Goal: Task Accomplishment & Management: Complete application form

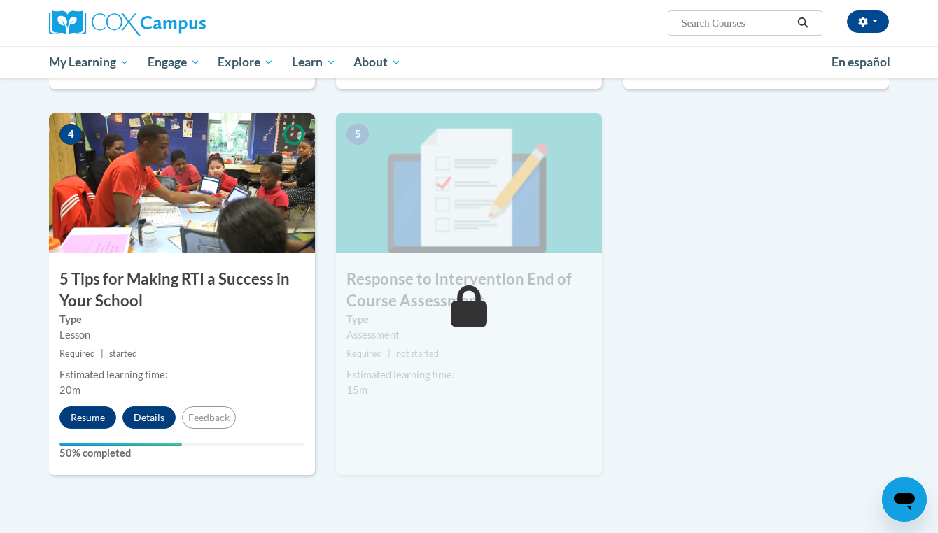
scroll to position [644, 0]
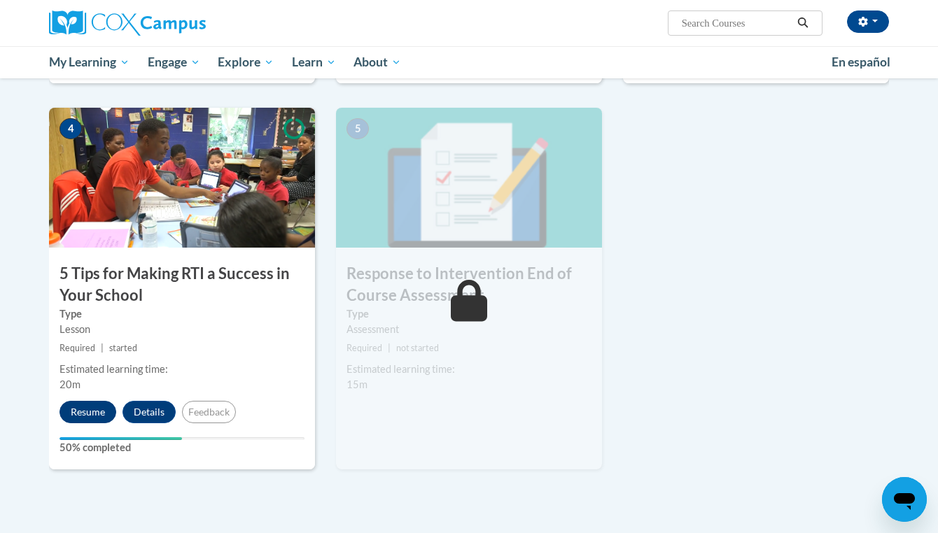
click at [90, 409] on button "Resume" at bounding box center [87, 412] width 57 height 22
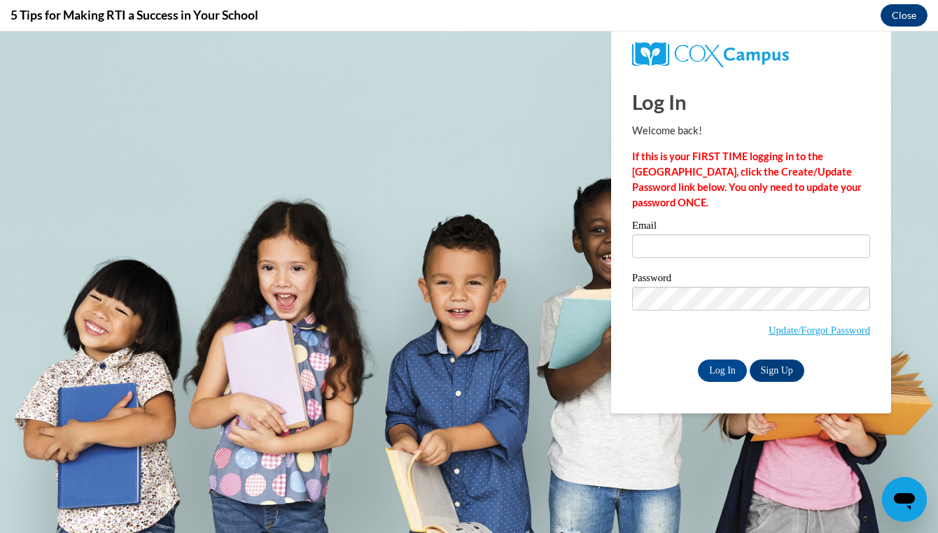
scroll to position [0, 0]
click at [638, 252] on input "Email" at bounding box center [751, 246] width 238 height 24
type input "gracie.lauden@gmail.com"
click at [721, 368] on input "Log In" at bounding box center [722, 371] width 49 height 22
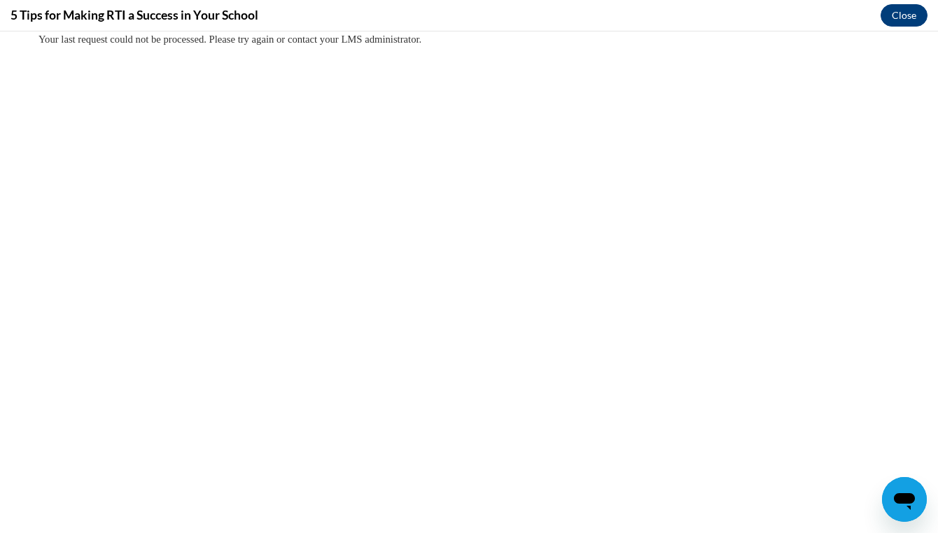
click at [912, 10] on button "Close" at bounding box center [904, 15] width 47 height 22
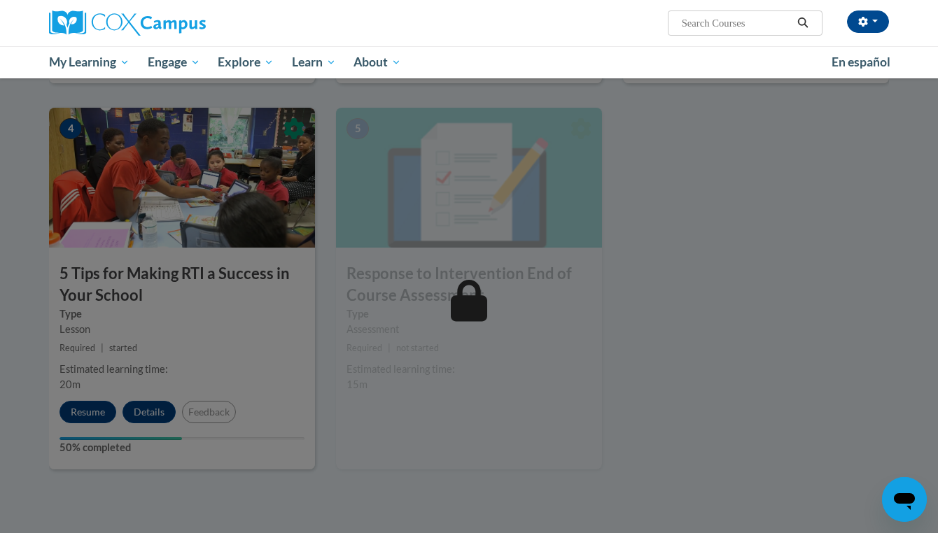
click at [90, 413] on div at bounding box center [469, 266] width 938 height 533
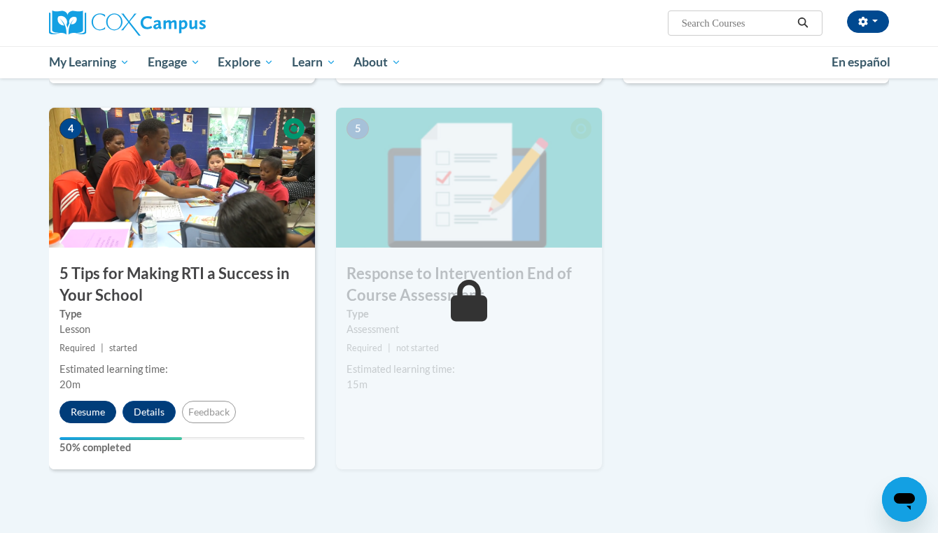
click at [86, 409] on button "Resume" at bounding box center [87, 412] width 57 height 22
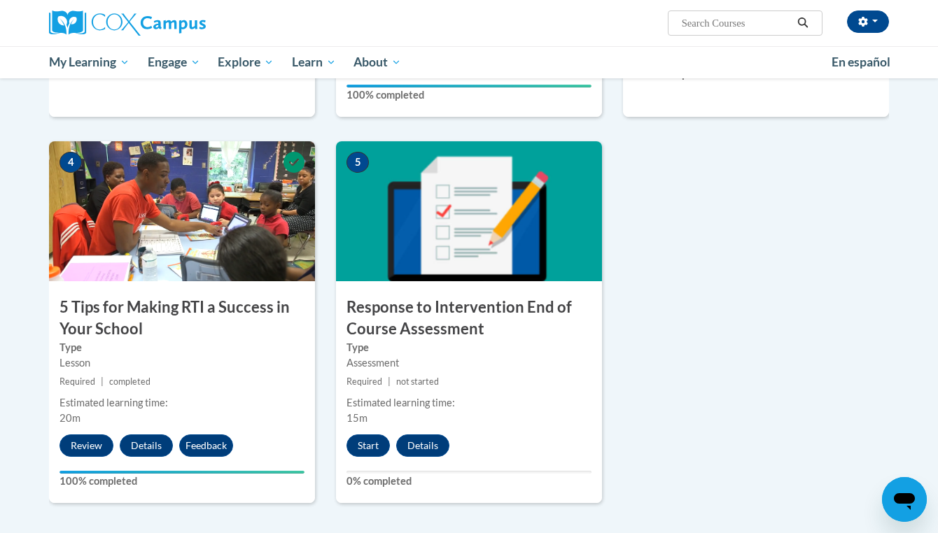
scroll to position [615, 0]
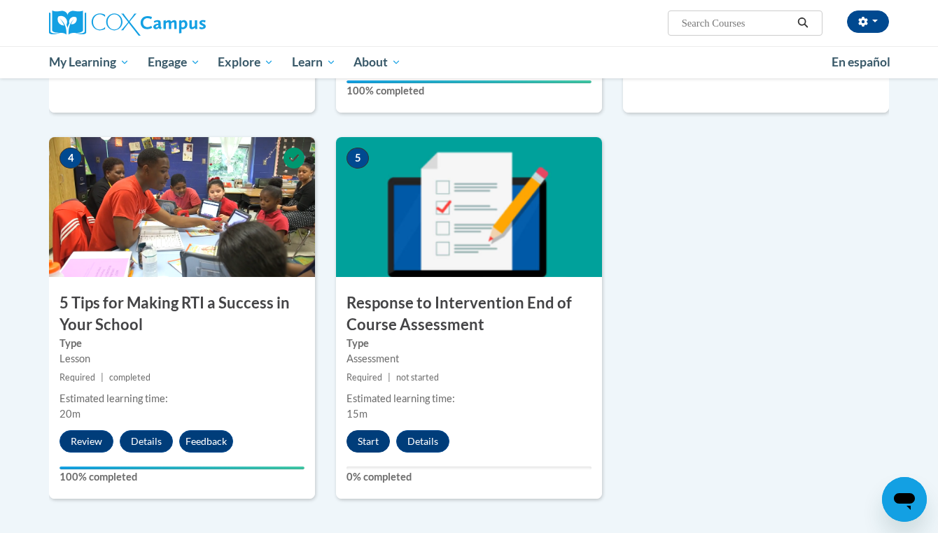
click at [364, 440] on button "Start" at bounding box center [367, 441] width 43 height 22
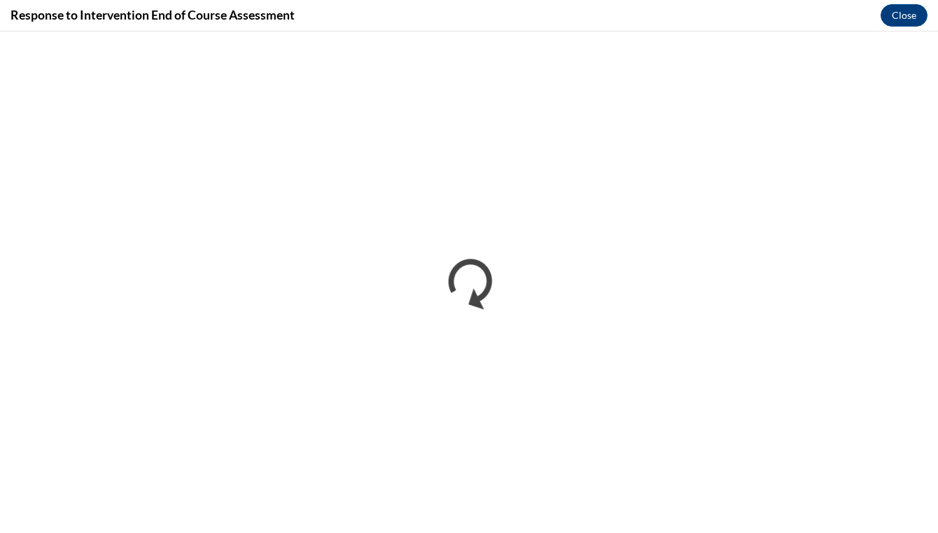
scroll to position [0, 0]
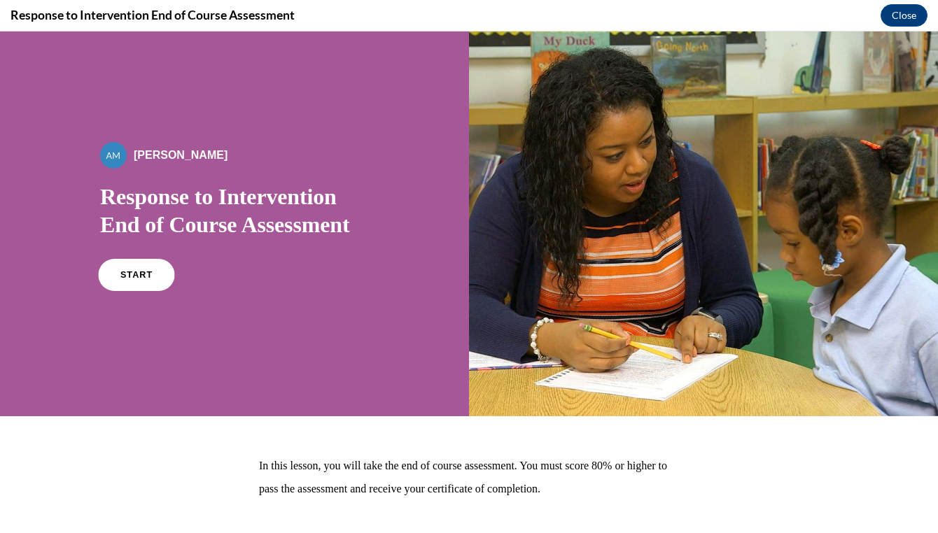
click at [149, 284] on link "START" at bounding box center [136, 275] width 76 height 32
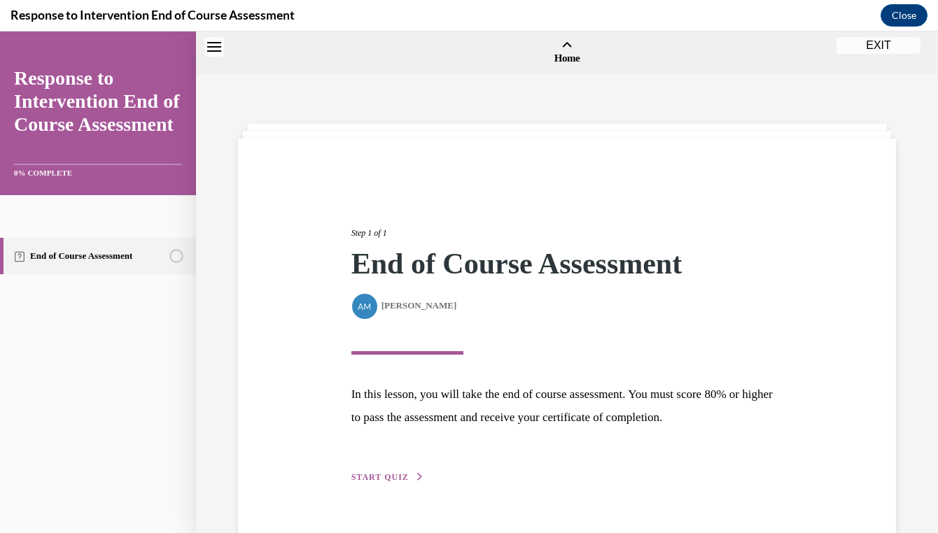
scroll to position [43, 0]
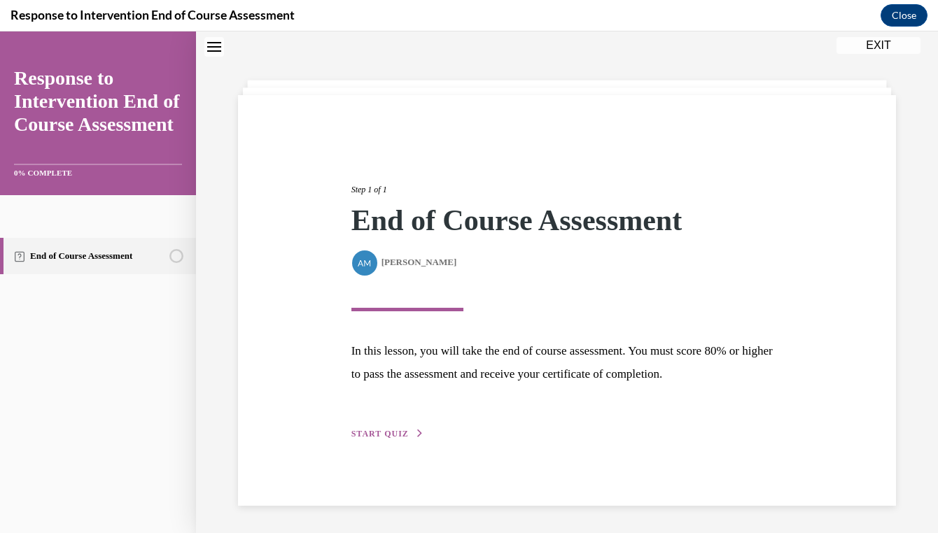
click at [409, 431] on button "START QUIZ" at bounding box center [387, 434] width 73 height 13
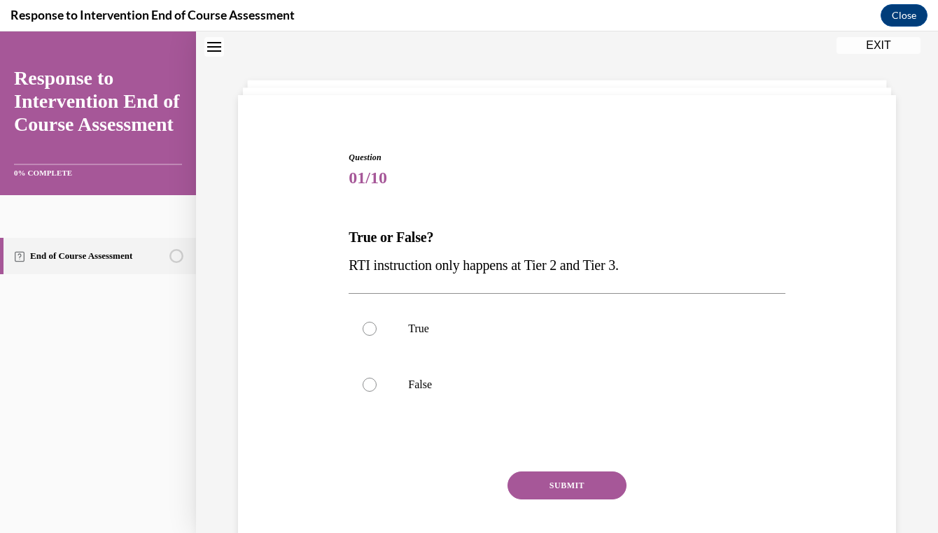
scroll to position [43, 0]
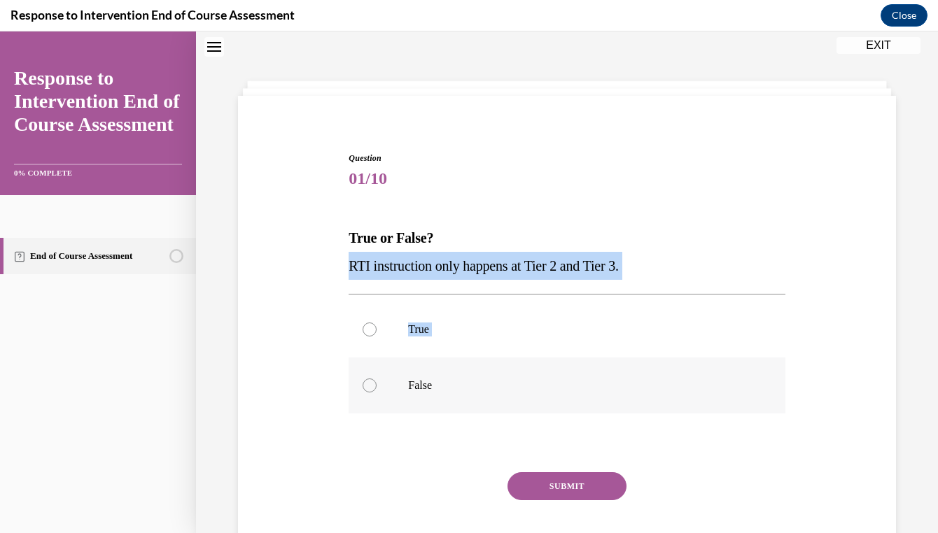
drag, startPoint x: 348, startPoint y: 264, endPoint x: 427, endPoint y: 365, distance: 128.7
click at [427, 365] on div "Question 01/10 True or False? RTI instruction only happens at Tier 2 and Tier 3…" at bounding box center [566, 359] width 443 height 456
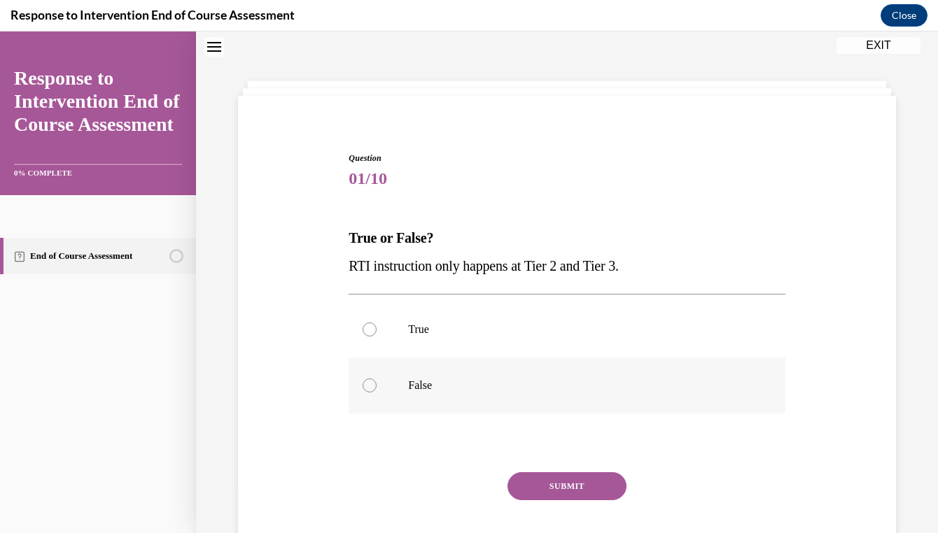
click at [426, 393] on label "False" at bounding box center [567, 386] width 436 height 56
click at [377, 393] on input "False" at bounding box center [370, 386] width 14 height 14
radio input "true"
click at [585, 480] on button "SUBMIT" at bounding box center [566, 486] width 119 height 28
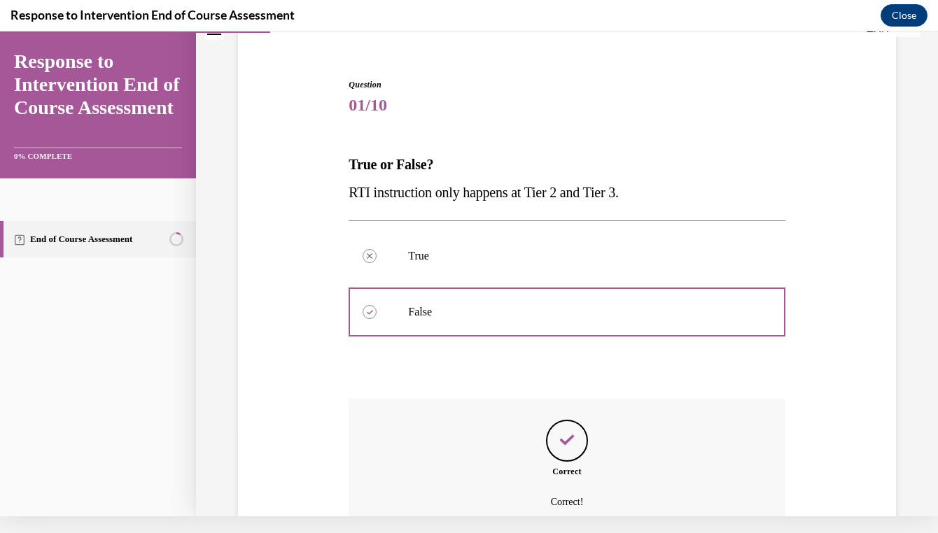
scroll to position [94, 0]
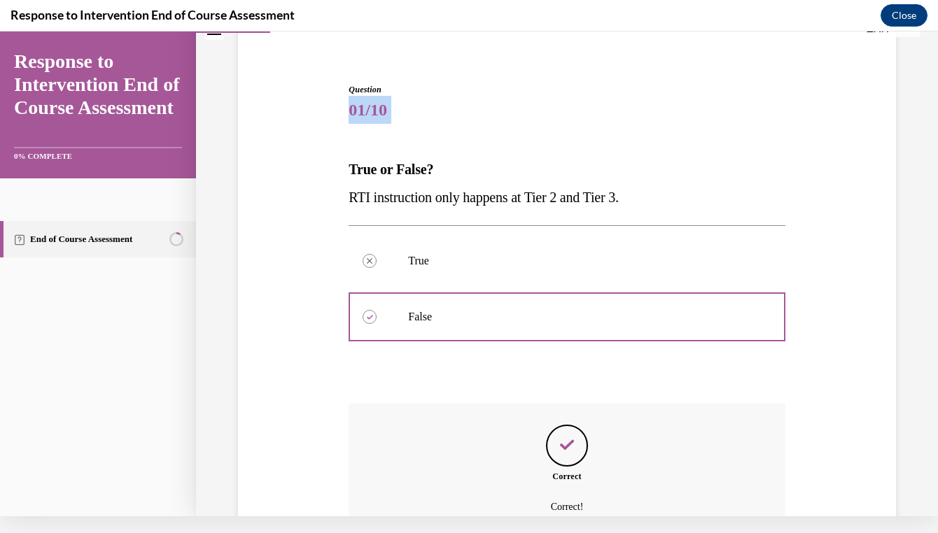
drag, startPoint x: 349, startPoint y: 169, endPoint x: 689, endPoint y: 83, distance: 350.1
click at [689, 83] on div "Question 01/10 True or False? RTI instruction only happens at Tier 2 and Tier 3…" at bounding box center [566, 347] width 443 height 570
click at [683, 113] on span "01/10" at bounding box center [567, 110] width 436 height 28
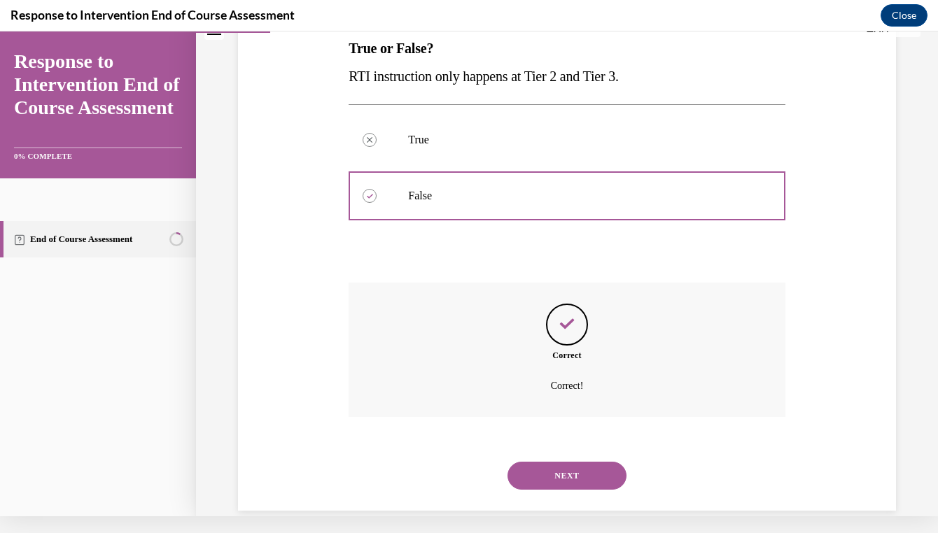
click at [573, 462] on button "NEXT" at bounding box center [566, 476] width 119 height 28
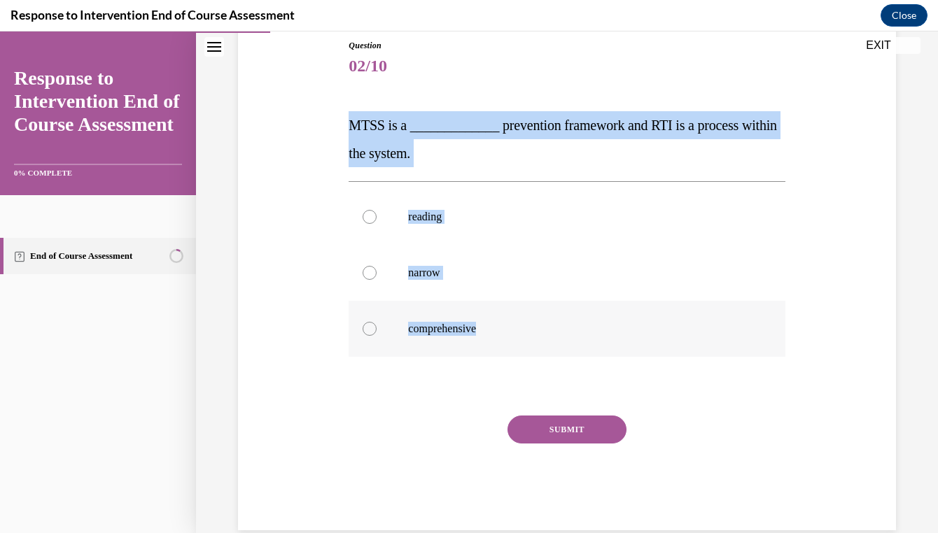
drag, startPoint x: 351, startPoint y: 128, endPoint x: 514, endPoint y: 342, distance: 269.2
click at [515, 342] on div "Question 02/10 MTSS is a _____________ prevention framework and RTI is a proces…" at bounding box center [567, 284] width 436 height 491
copy div "MTSS is a _____________ prevention framework and RTI is a process within the sy…"
click at [444, 323] on p "comprehensive" at bounding box center [579, 329] width 342 height 14
click at [377, 323] on input "comprehensive" at bounding box center [370, 329] width 14 height 14
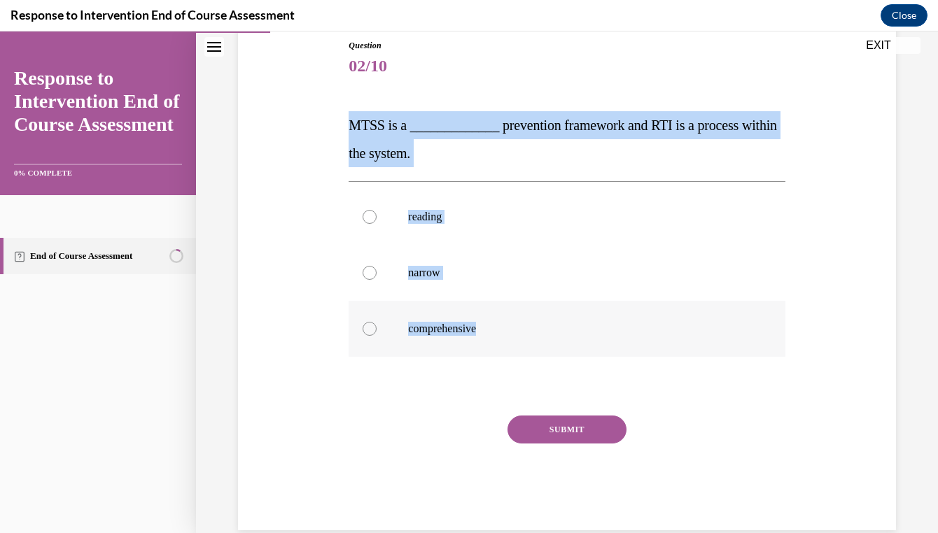
radio input "true"
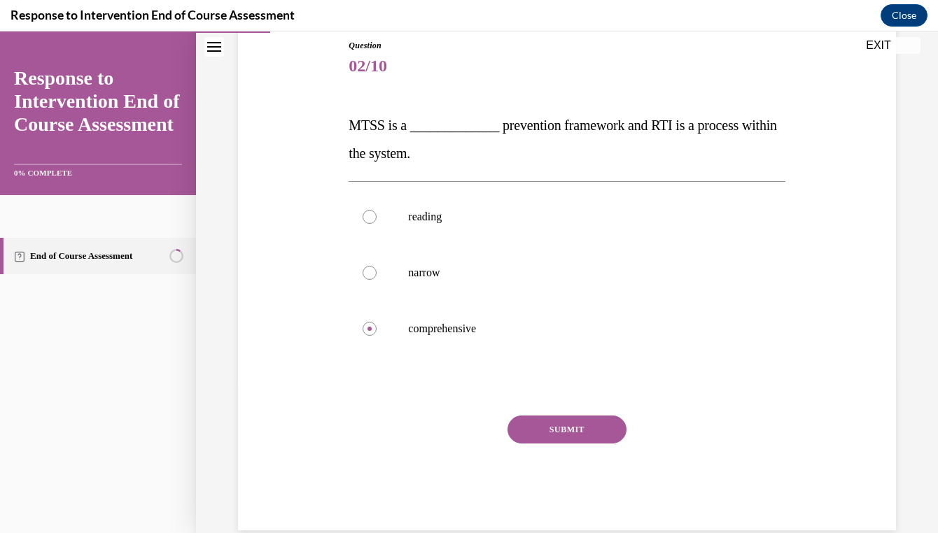
click at [526, 443] on button "SUBMIT" at bounding box center [566, 430] width 119 height 28
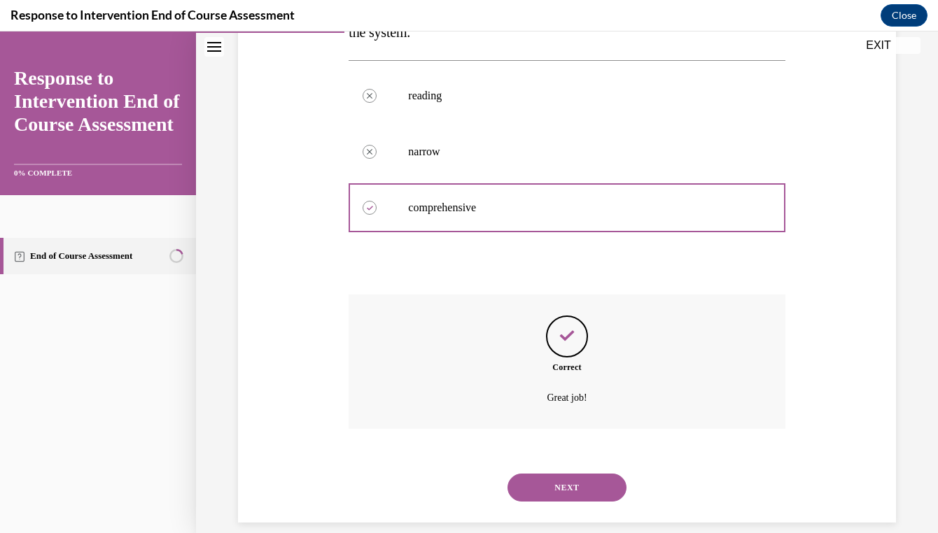
click at [569, 486] on div "NEXT" at bounding box center [567, 488] width 436 height 56
click at [569, 475] on button "NEXT" at bounding box center [566, 488] width 119 height 28
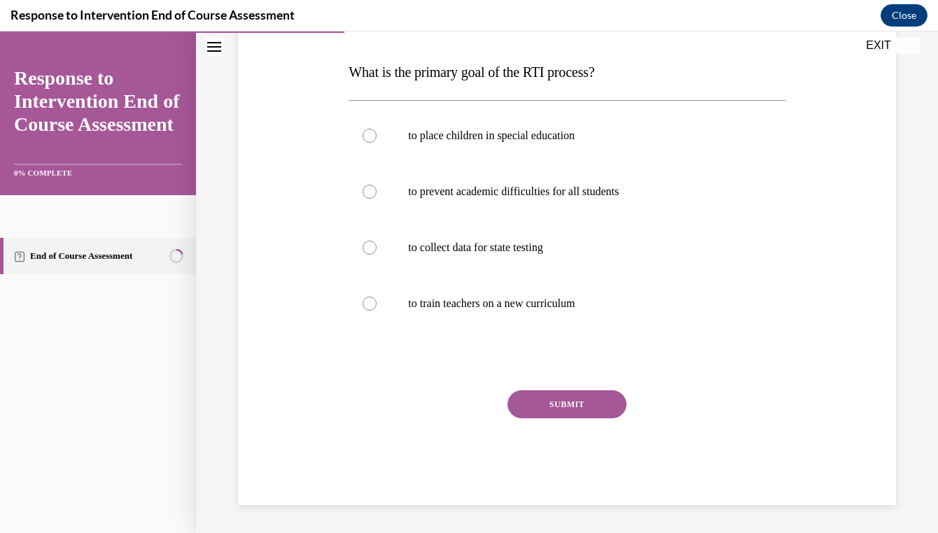
scroll to position [185, 0]
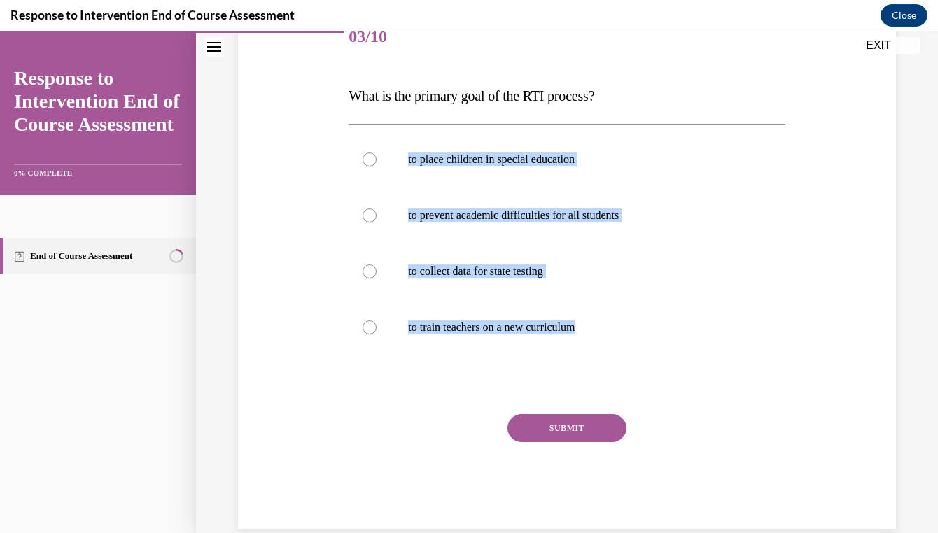
drag, startPoint x: 349, startPoint y: 123, endPoint x: 647, endPoint y: 358, distance: 378.8
click at [647, 358] on div "Question 03/10 What is the primary goal of the RTI process? to place children i…" at bounding box center [567, 269] width 436 height 519
copy div "to place children in special education to prevent academic difficulties for all…"
click at [501, 219] on p "to prevent academic difficulties for all students" at bounding box center [579, 216] width 342 height 14
click at [377, 219] on input "to prevent academic difficulties for all students" at bounding box center [370, 216] width 14 height 14
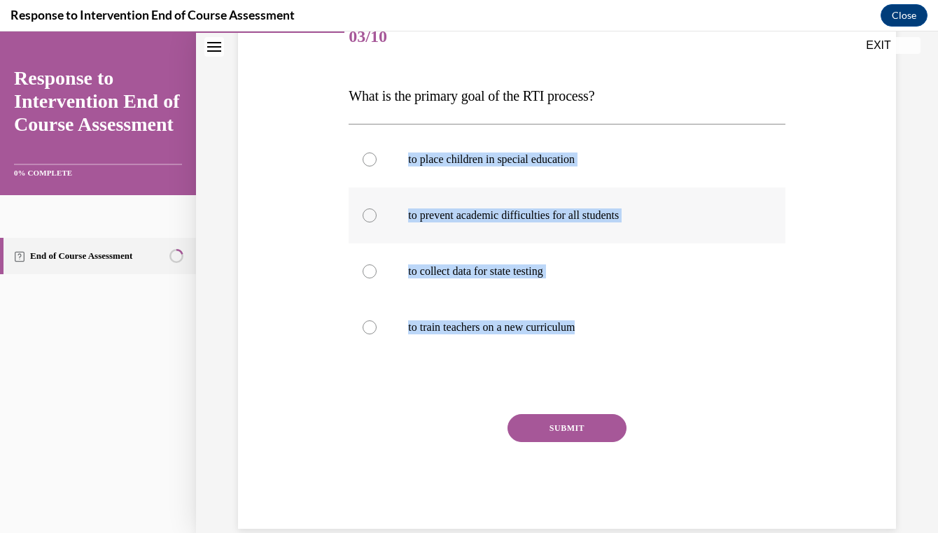
radio input "true"
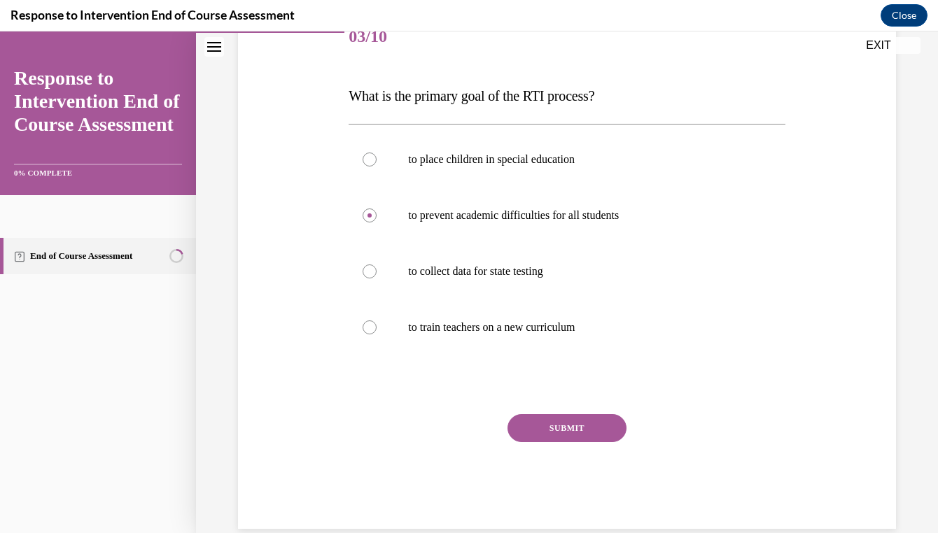
click at [540, 433] on button "SUBMIT" at bounding box center [566, 428] width 119 height 28
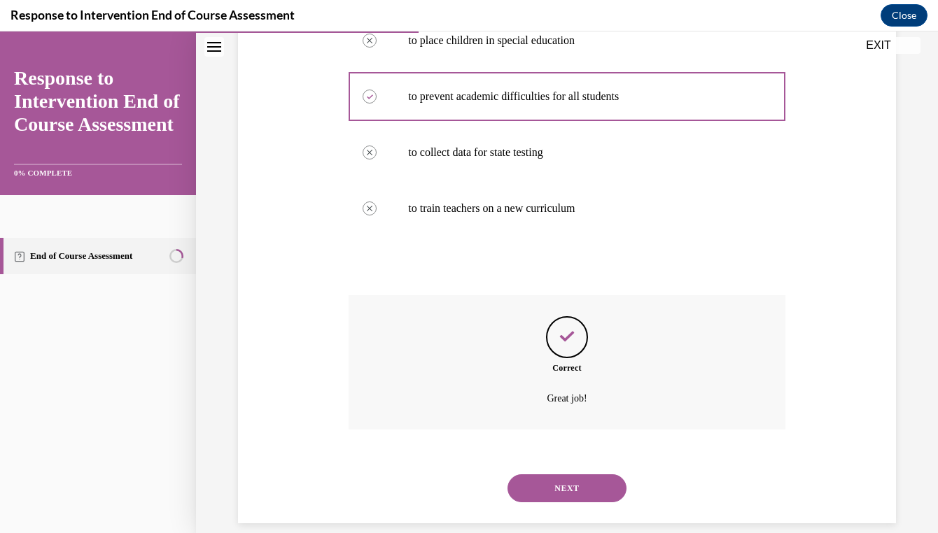
scroll to position [304, 0]
click at [549, 474] on button "NEXT" at bounding box center [566, 488] width 119 height 28
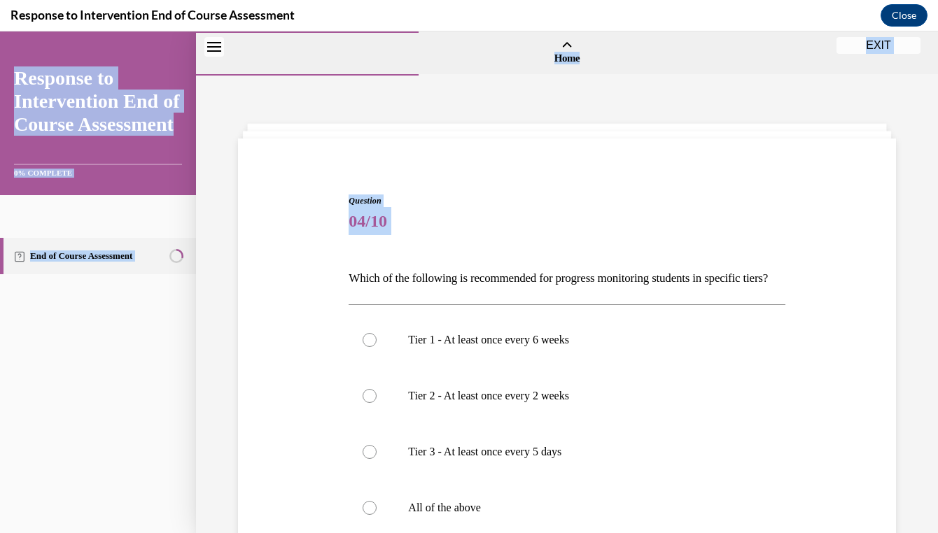
scroll to position [211, 0]
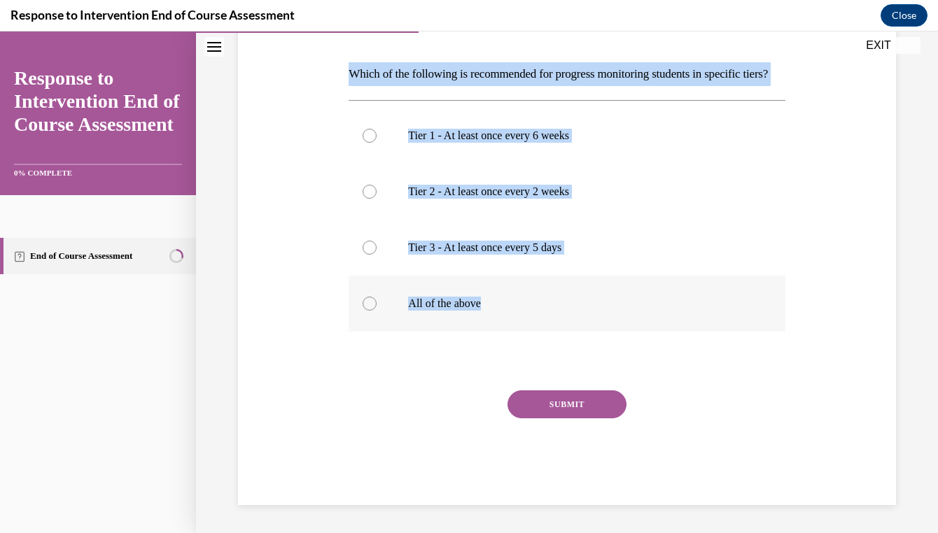
drag, startPoint x: 345, startPoint y: 271, endPoint x: 535, endPoint y: 322, distance: 196.5
click at [535, 322] on div "Question 04/10 Which of the following is recommended for progress monitoring st…" at bounding box center [566, 237] width 443 height 536
copy div "Which of the following is recommended for progress monitoring students in speci…"
click at [456, 312] on label "All of the above" at bounding box center [567, 304] width 436 height 56
click at [377, 311] on input "All of the above" at bounding box center [370, 304] width 14 height 14
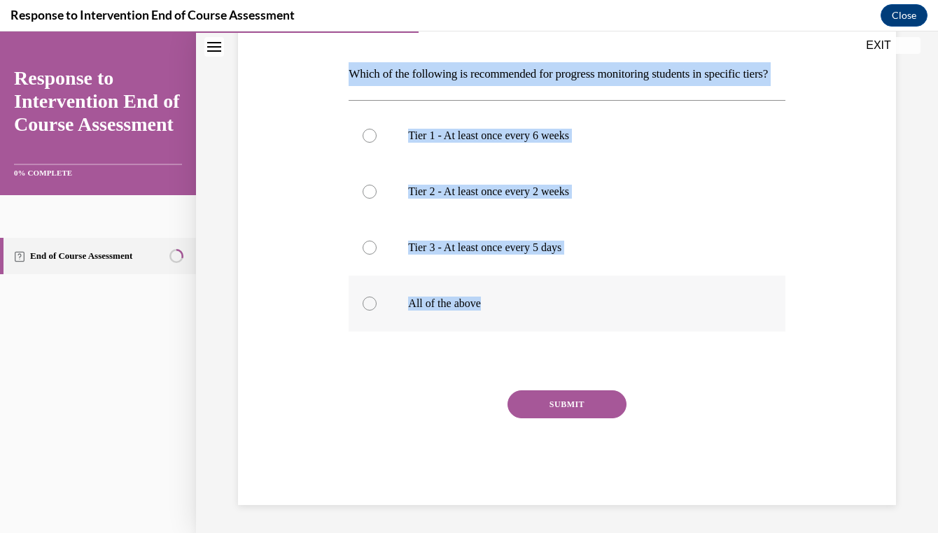
radio input "true"
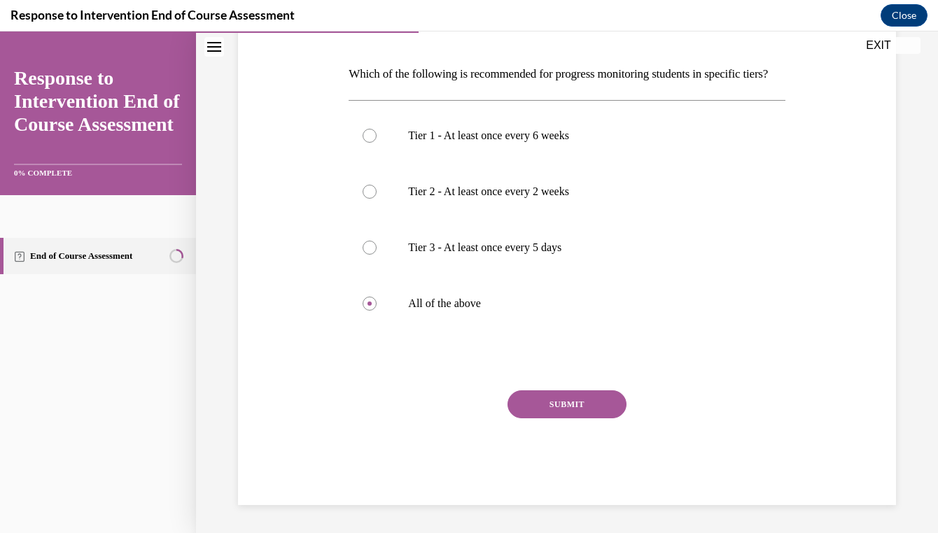
click at [572, 419] on button "SUBMIT" at bounding box center [566, 405] width 119 height 28
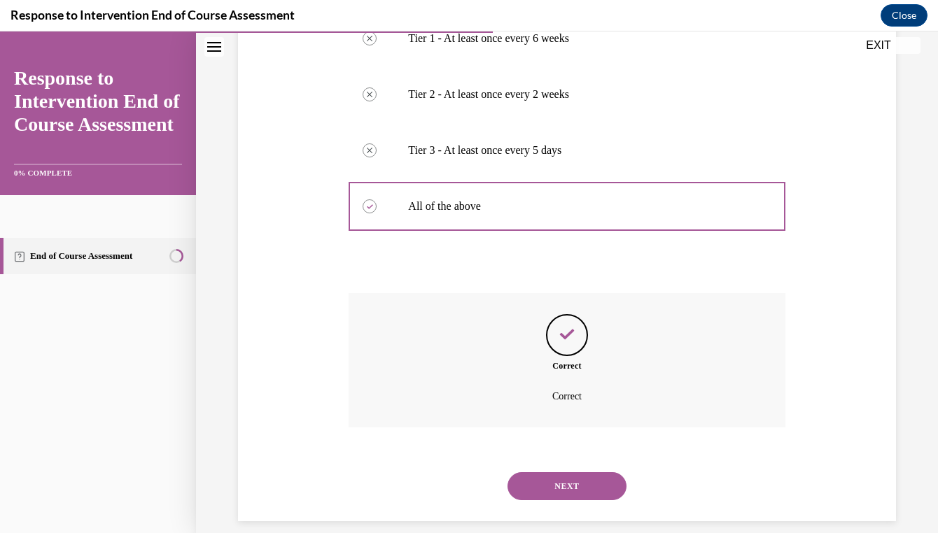
scroll to position [324, 0]
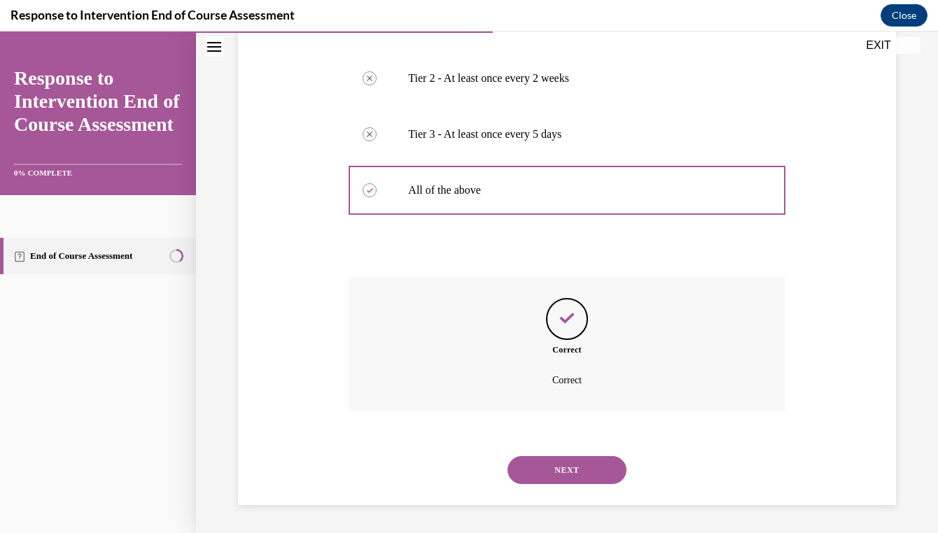
click at [566, 464] on button "NEXT" at bounding box center [566, 470] width 119 height 28
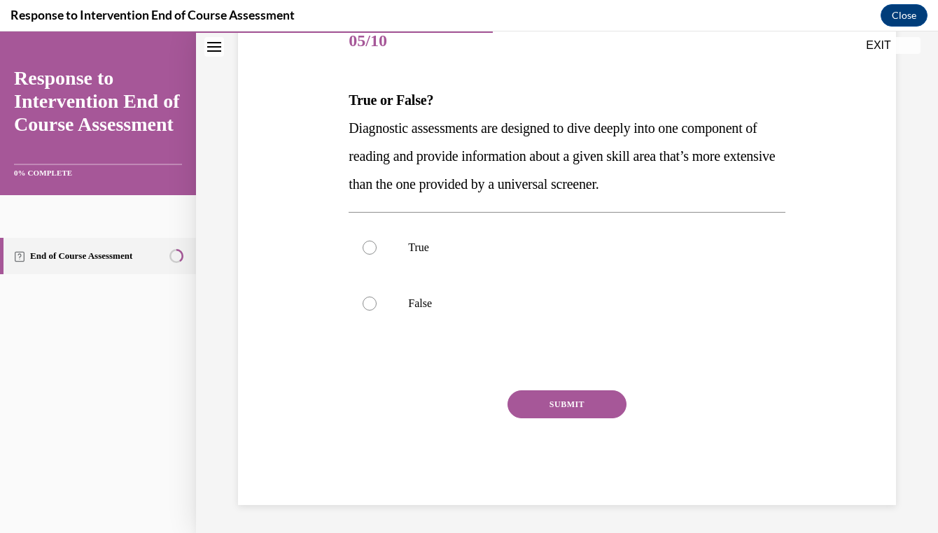
scroll to position [155, 0]
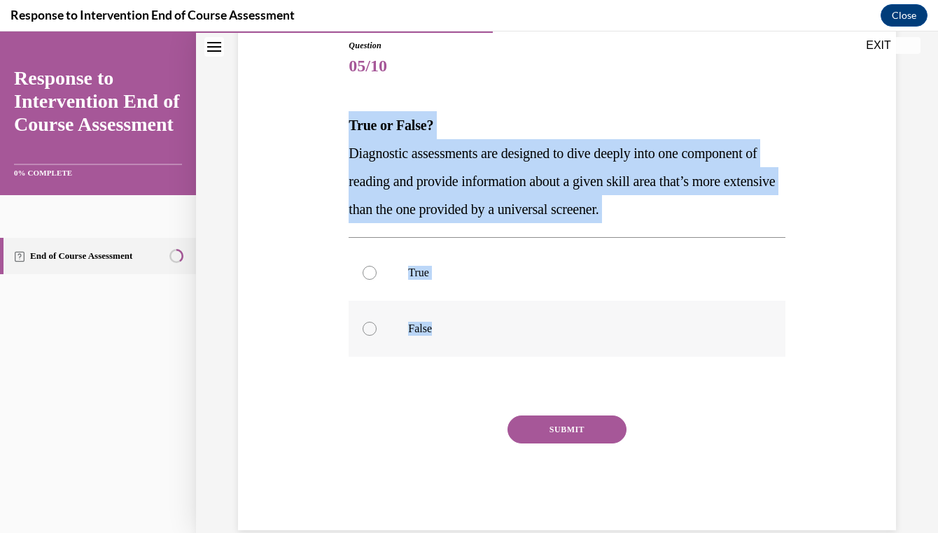
drag, startPoint x: 344, startPoint y: 122, endPoint x: 452, endPoint y: 330, distance: 234.2
click at [452, 330] on div "Question 05/10 True or False? Diagnostic assessments are designed to dive deepl…" at bounding box center [566, 263] width 665 height 533
copy div "True or False? Diagnostic assessments are designed to dive deeply into one comp…"
click at [420, 287] on label "True" at bounding box center [567, 273] width 436 height 56
click at [377, 280] on input "True" at bounding box center [370, 273] width 14 height 14
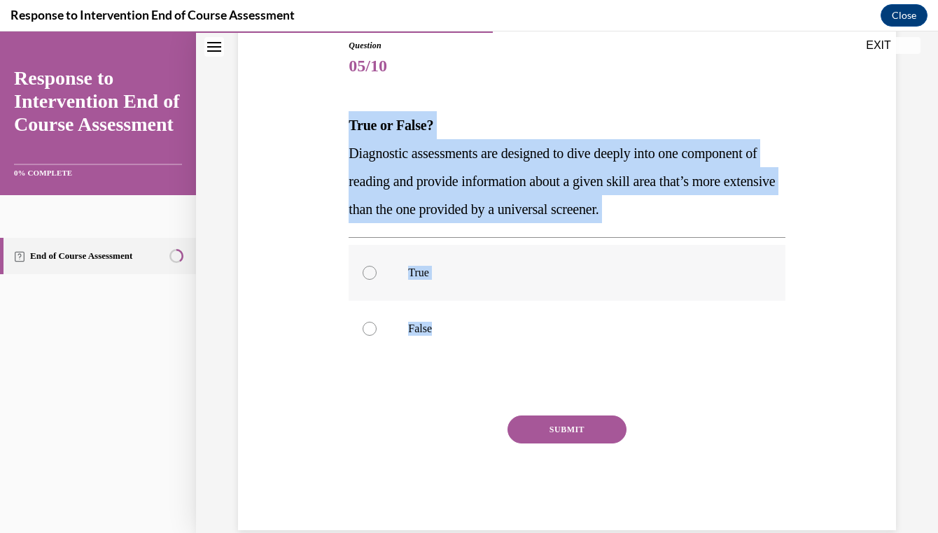
radio input "true"
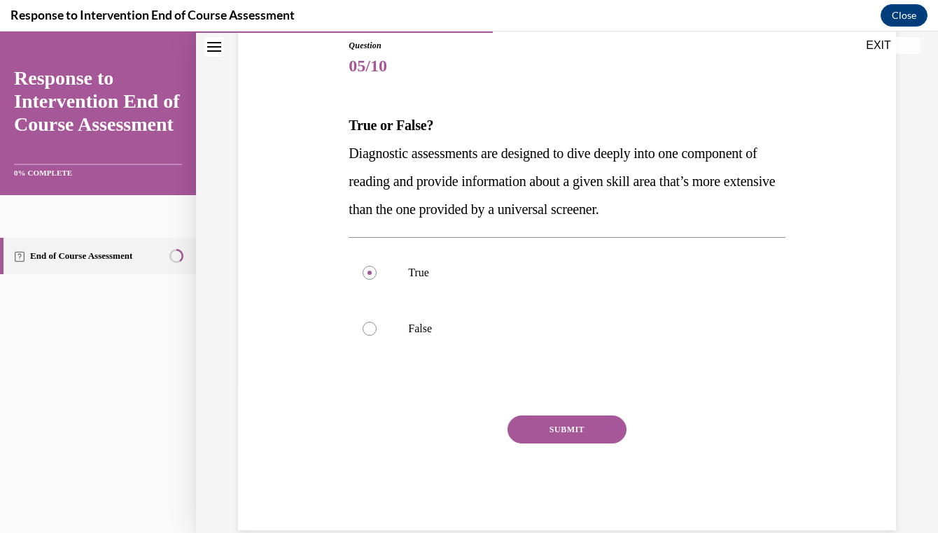
click at [560, 434] on button "SUBMIT" at bounding box center [566, 430] width 119 height 28
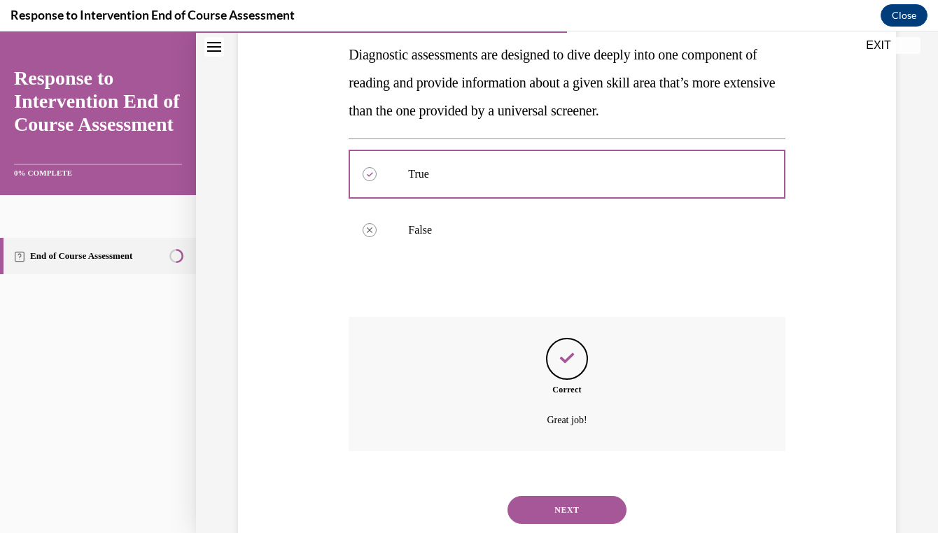
scroll to position [276, 0]
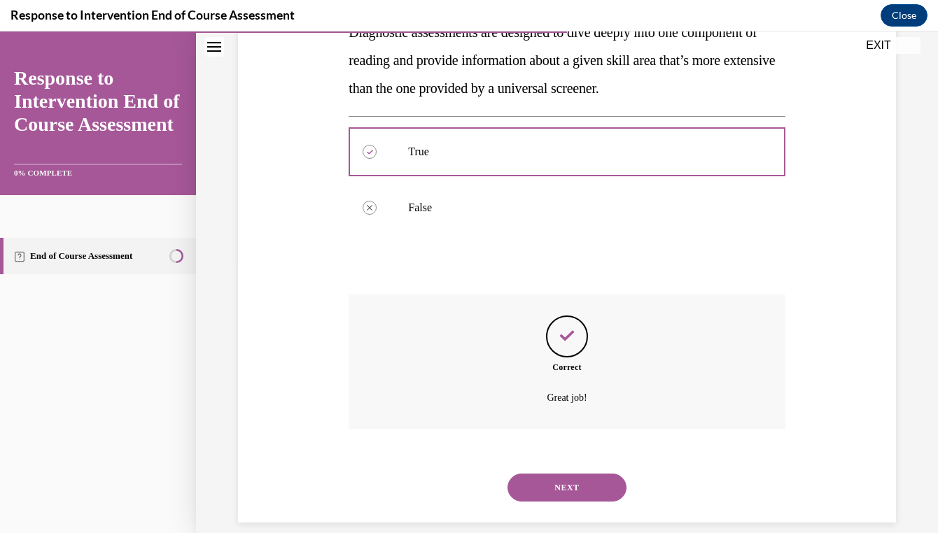
click at [568, 474] on button "NEXT" at bounding box center [566, 488] width 119 height 28
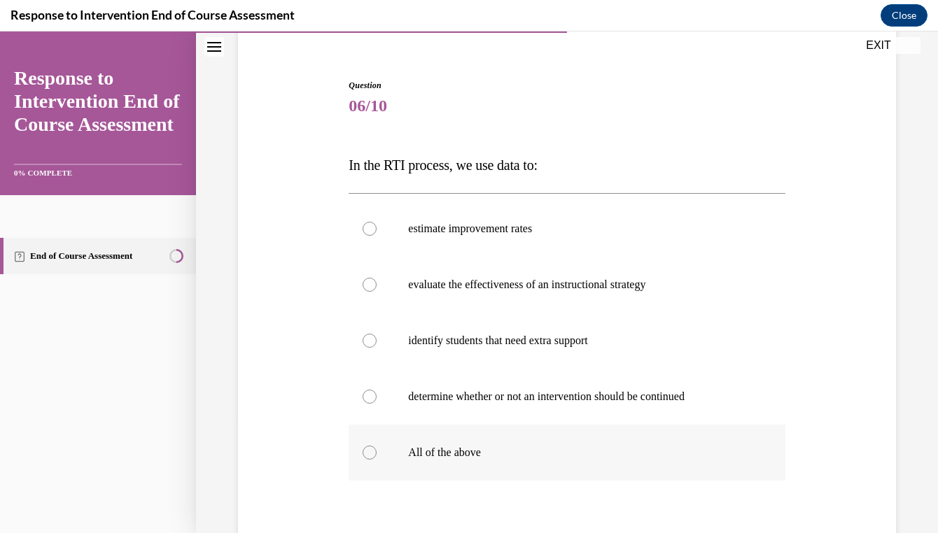
scroll to position [153, 0]
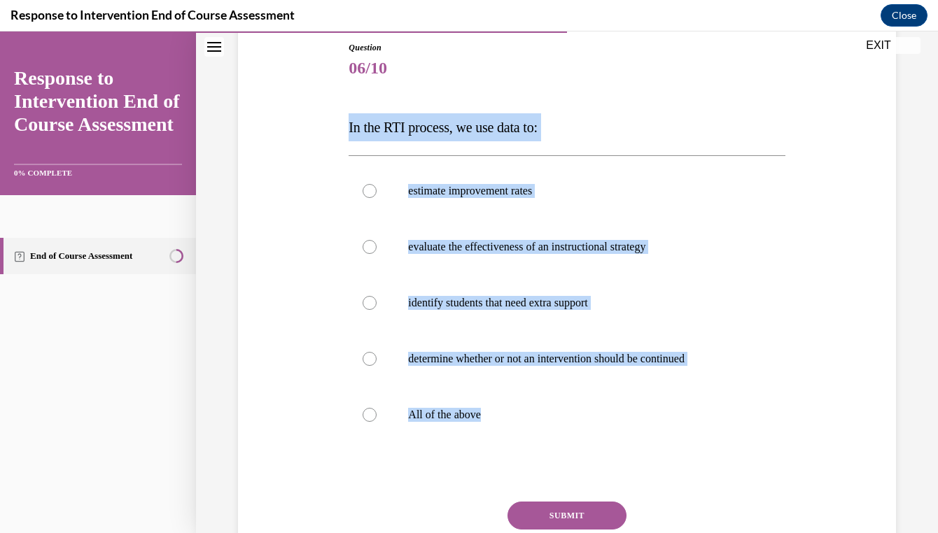
drag, startPoint x: 345, startPoint y: 131, endPoint x: 527, endPoint y: 454, distance: 370.5
click at [527, 454] on div "Question 06/10 In the RTI process, we use data to: estimate improvement rates e…" at bounding box center [566, 318] width 443 height 596
copy div "In the RTI process, we use data to: estimate improvement rates evaluate the eff…"
click at [425, 388] on label "All of the above" at bounding box center [567, 415] width 436 height 56
click at [377, 408] on input "All of the above" at bounding box center [370, 415] width 14 height 14
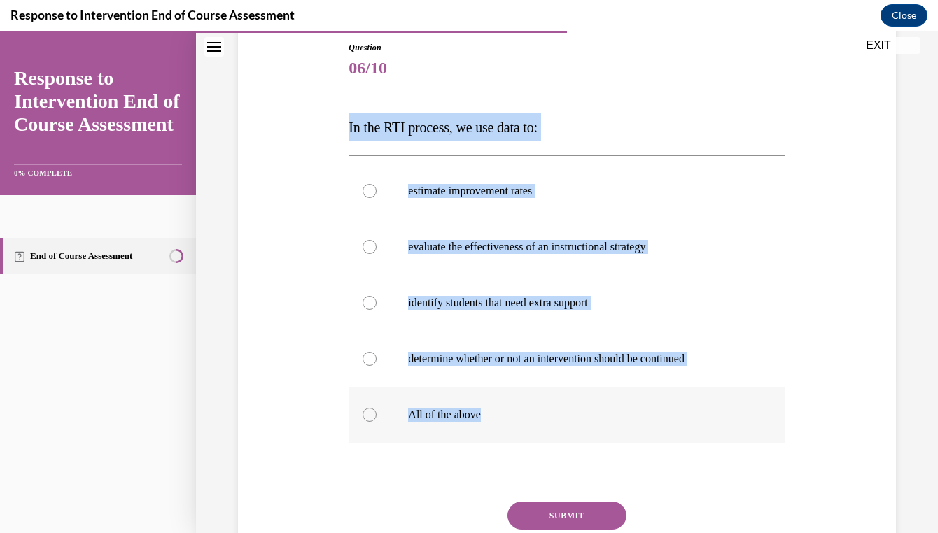
radio input "true"
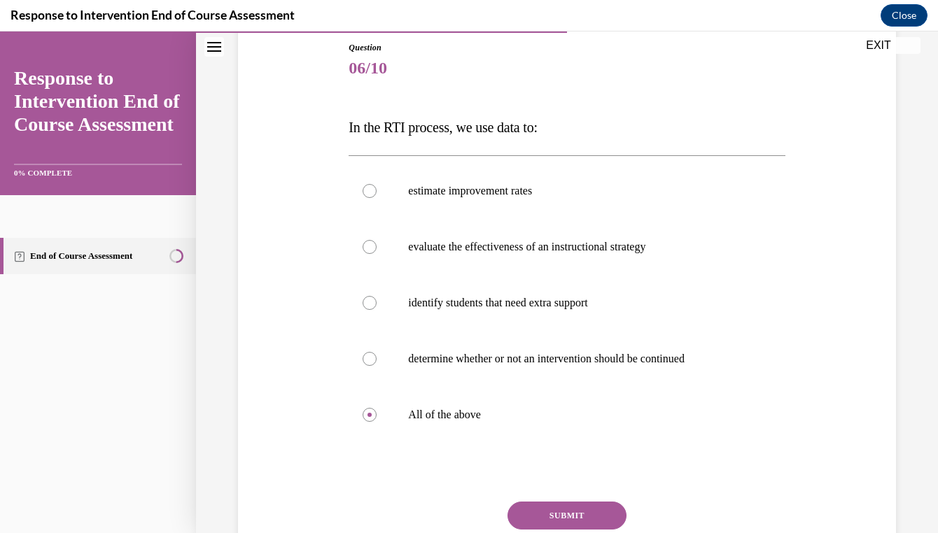
click at [526, 518] on button "SUBMIT" at bounding box center [566, 516] width 119 height 28
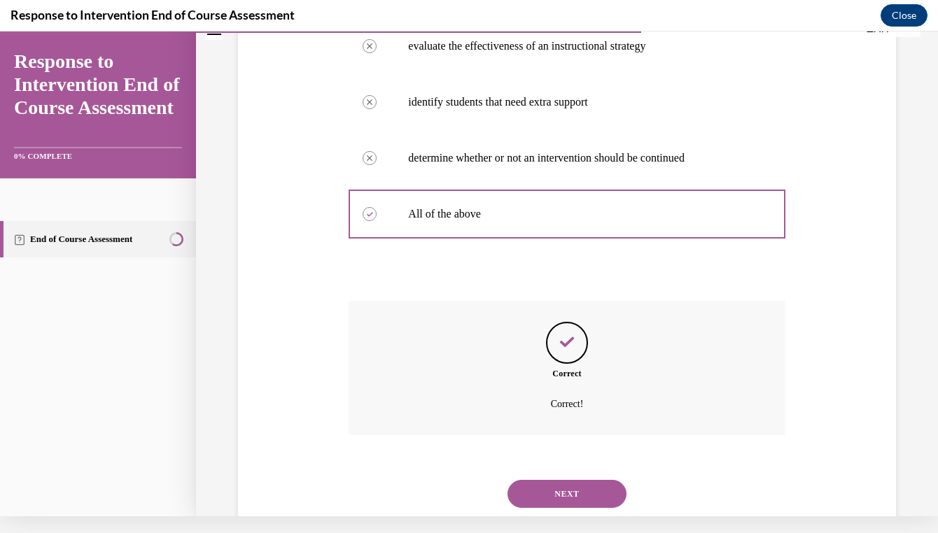
scroll to position [360, 0]
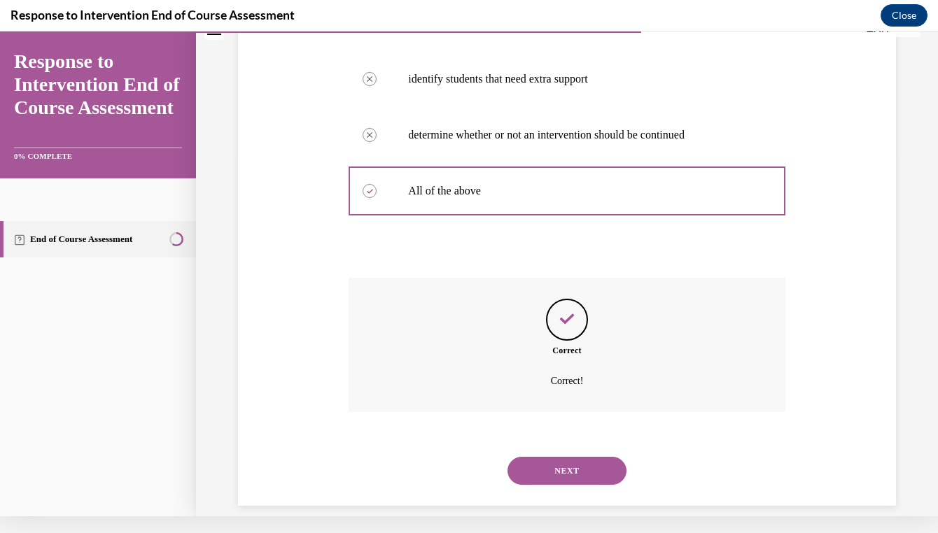
click at [568, 457] on button "NEXT" at bounding box center [566, 471] width 119 height 28
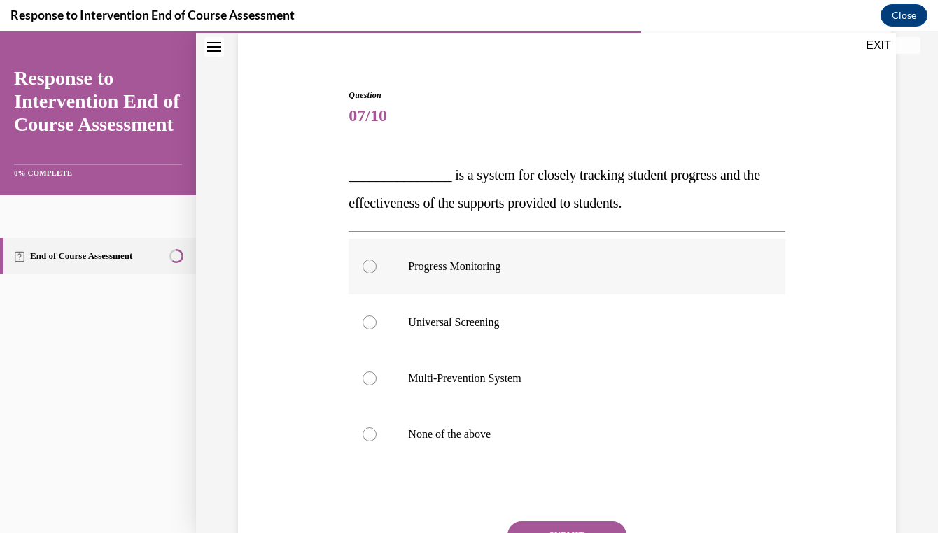
scroll to position [129, 0]
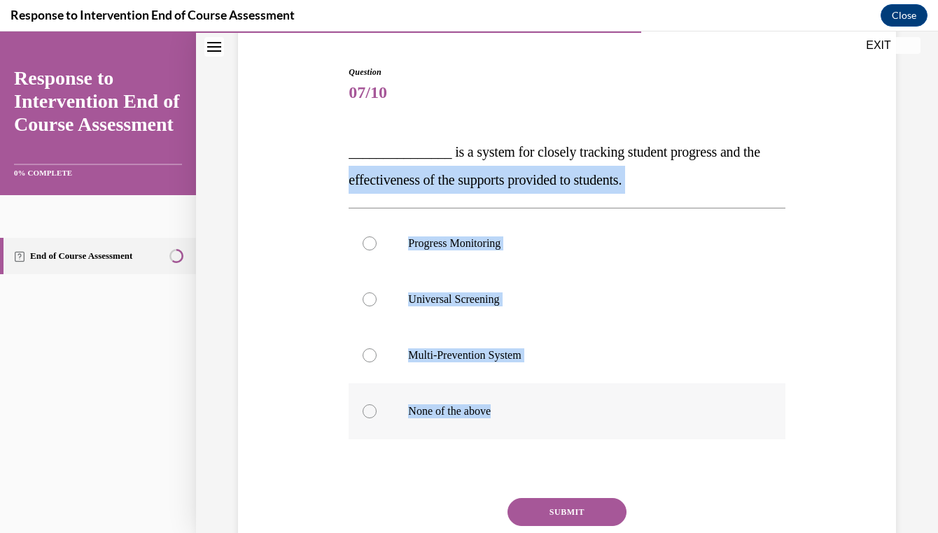
drag, startPoint x: 341, startPoint y: 169, endPoint x: 566, endPoint y: 417, distance: 334.5
click at [566, 417] on div "Question 07/10 _______________ is a system for closely tracking student progres…" at bounding box center [566, 318] width 665 height 589
copy div "effectiveness of the supports provided to students. Progress Monitoring Univers…"
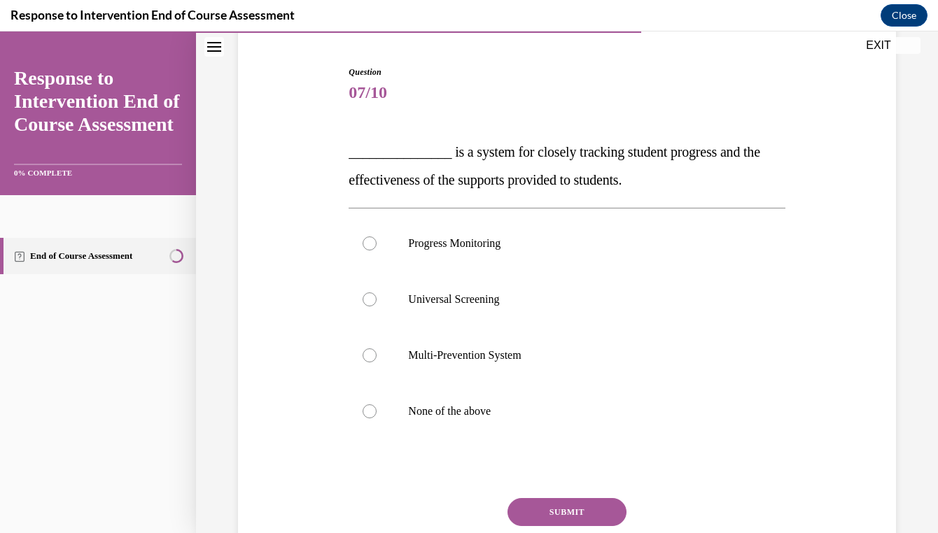
click at [470, 157] on span "_______________ is a system for closely tracking student progress and the effec…" at bounding box center [555, 165] width 412 height 43
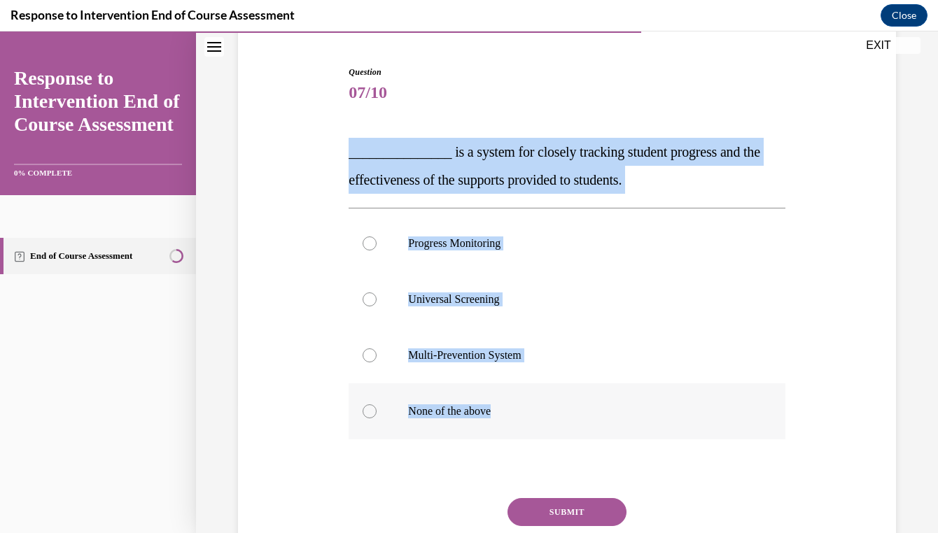
drag, startPoint x: 340, startPoint y: 157, endPoint x: 591, endPoint y: 428, distance: 369.5
click at [591, 428] on div "Question 07/10 _______________ is a system for closely tracking student progres…" at bounding box center [566, 318] width 665 height 589
copy div "_______________ is a system for closely tracking student progress and the effec…"
click at [463, 244] on p "Progress Monitoring" at bounding box center [579, 244] width 342 height 14
click at [377, 244] on input "Progress Monitoring" at bounding box center [370, 244] width 14 height 14
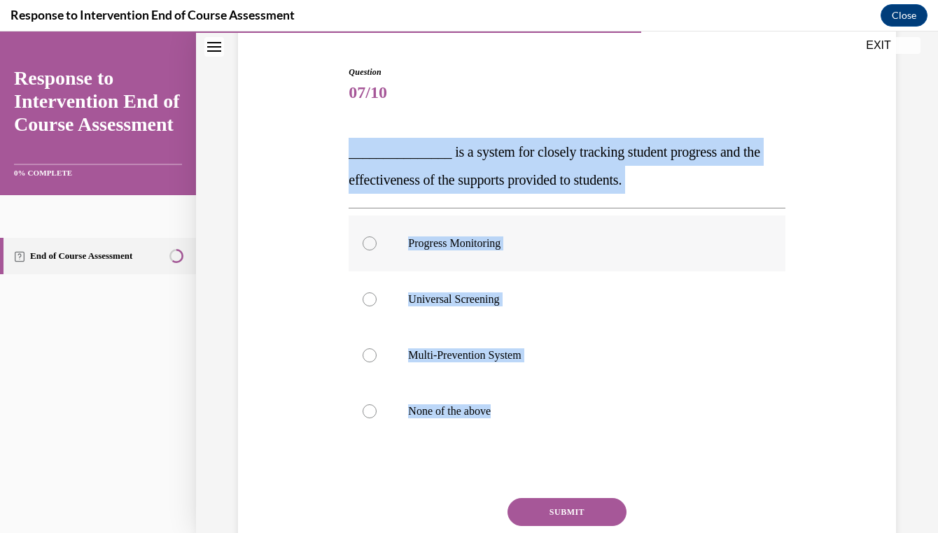
radio input "true"
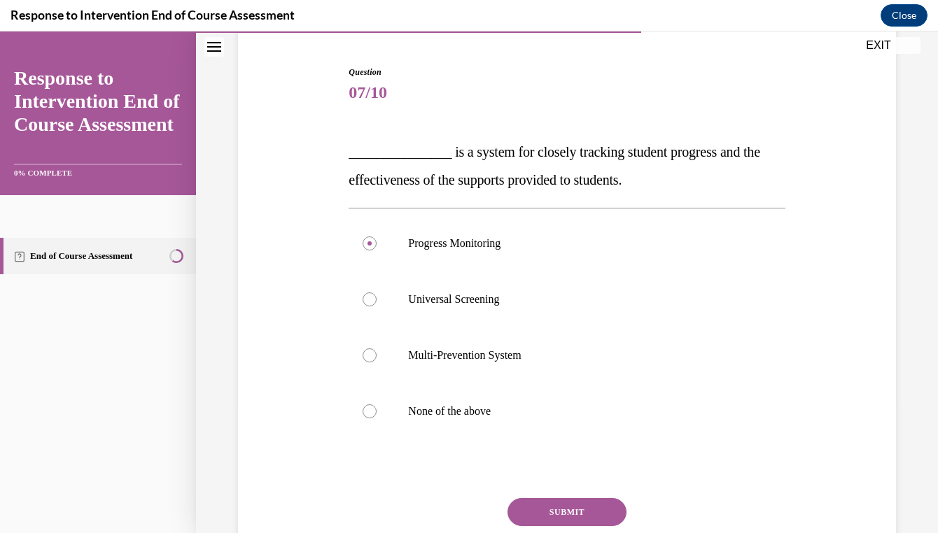
click at [617, 500] on button "SUBMIT" at bounding box center [566, 512] width 119 height 28
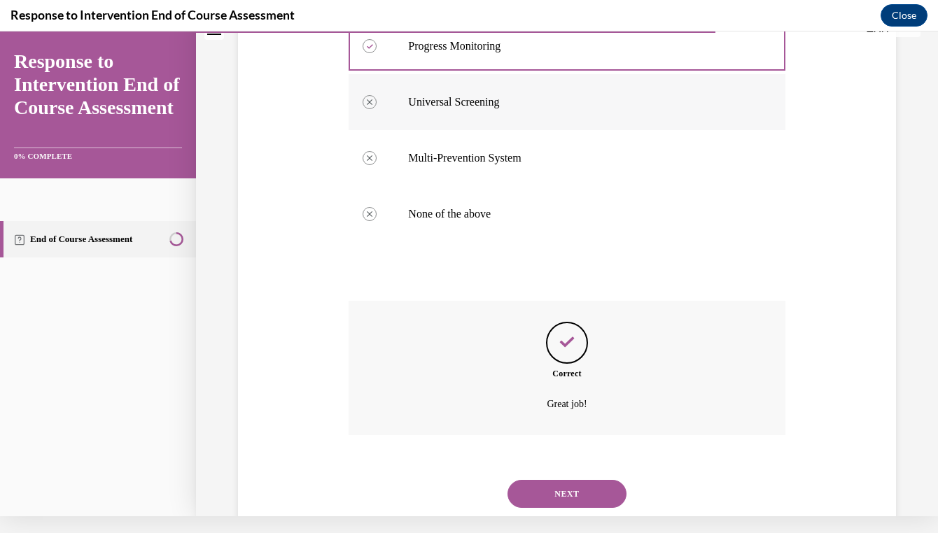
scroll to position [332, 0]
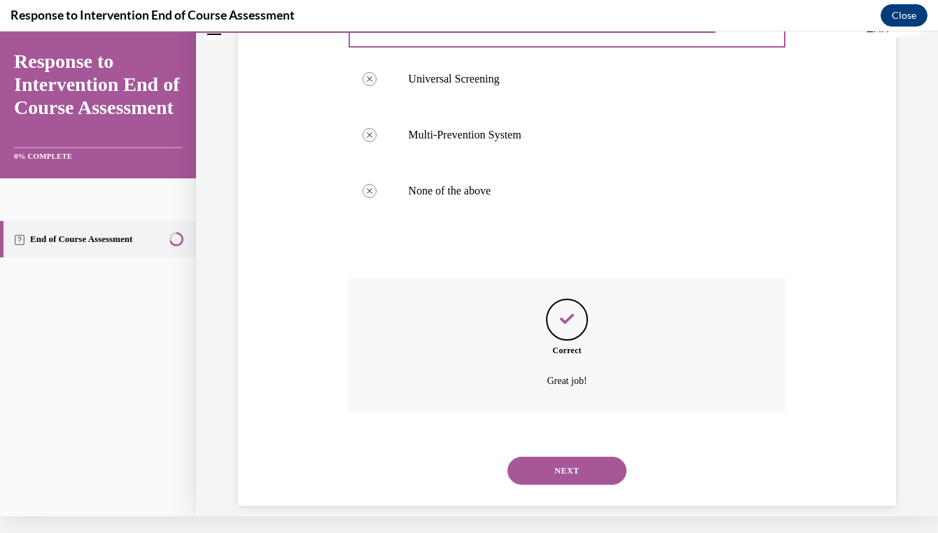
click at [551, 443] on div "NEXT" at bounding box center [567, 471] width 436 height 56
click at [552, 457] on button "NEXT" at bounding box center [566, 471] width 119 height 28
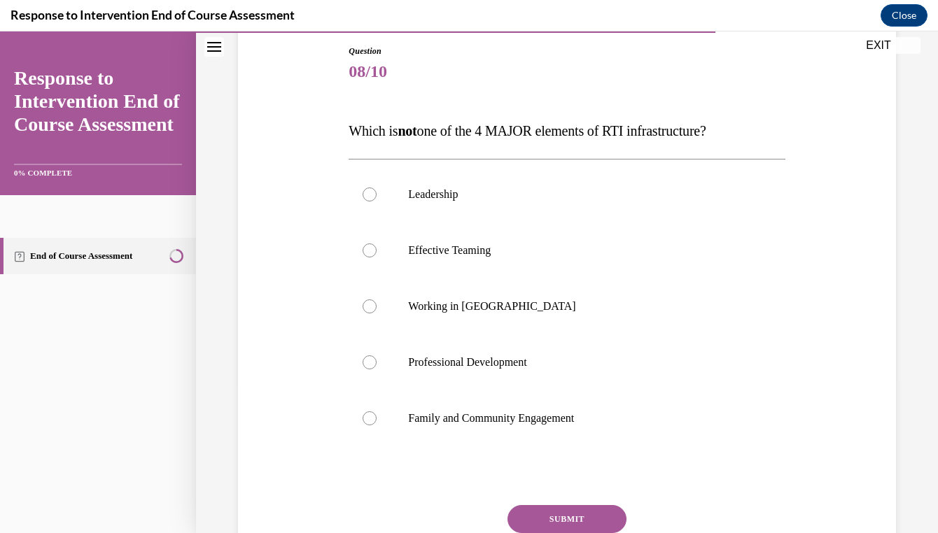
scroll to position [150, 0]
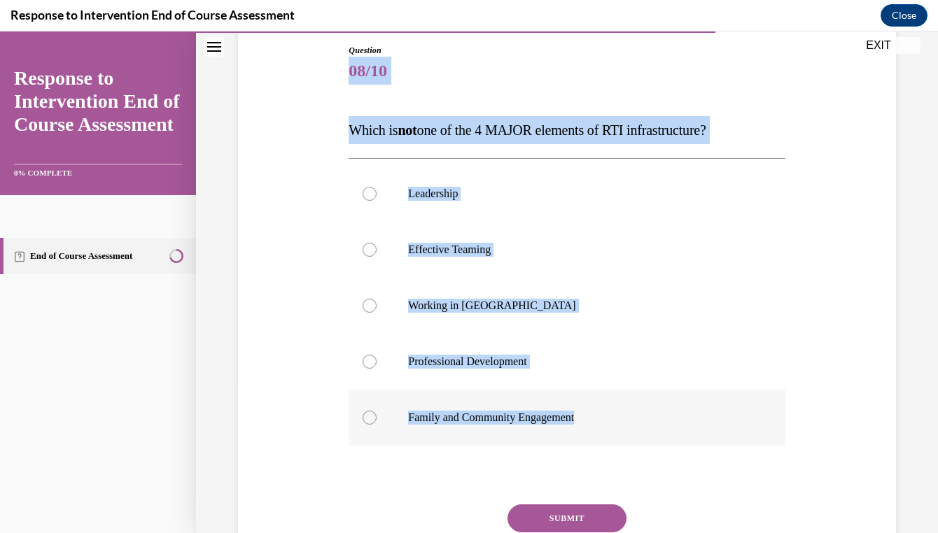
drag, startPoint x: 350, startPoint y: 66, endPoint x: 618, endPoint y: 434, distance: 454.9
click at [617, 434] on div "Question 08/10 Which is not one of the 4 MAJOR elements of RTI infrastructure? …" at bounding box center [567, 331] width 436 height 575
copy div "08/10 Which is not one of the 4 MAJOR elements of RTI infrastructure? Leadershi…"
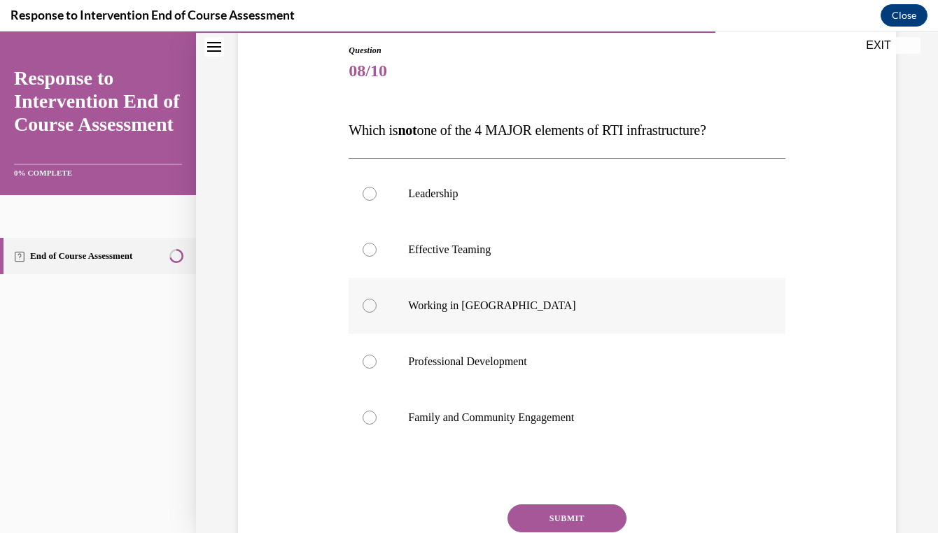
click at [524, 300] on p "Working in [GEOGRAPHIC_DATA]" at bounding box center [579, 306] width 342 height 14
click at [377, 300] on input "Working in [GEOGRAPHIC_DATA]" at bounding box center [370, 306] width 14 height 14
radio input "true"
drag, startPoint x: 346, startPoint y: 140, endPoint x: 617, endPoint y: 431, distance: 397.7
click at [617, 431] on div "Question 08/10 Which is not one of the 4 MAJOR elements of RTI infrastructure? …" at bounding box center [566, 321] width 443 height 596
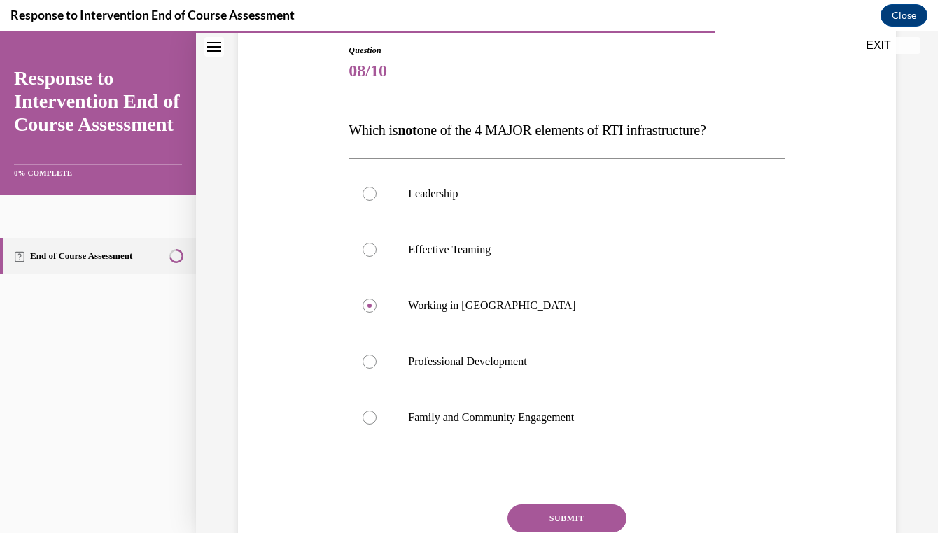
click at [350, 111] on div "Question 08/10 Which is not one of the 4 MAJOR elements of RTI infrastructure? …" at bounding box center [567, 331] width 436 height 575
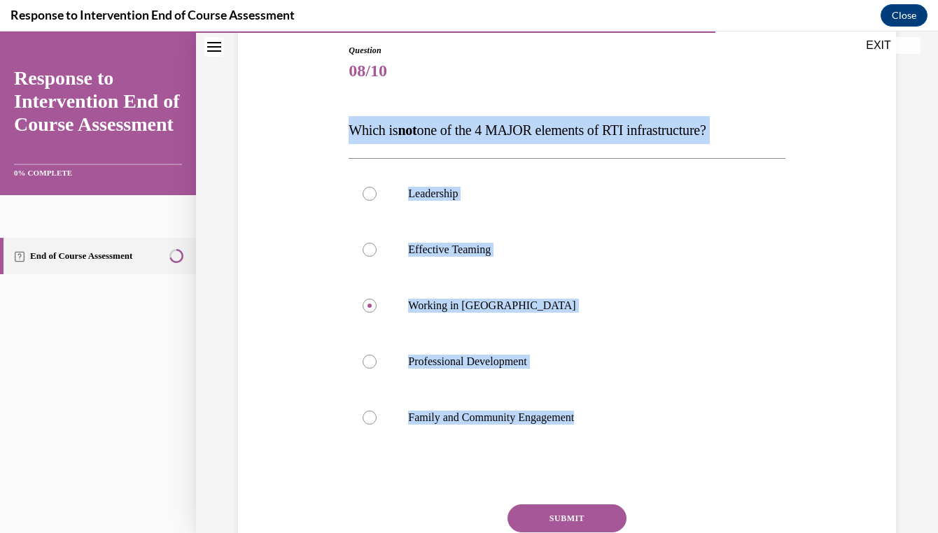
drag, startPoint x: 350, startPoint y: 133, endPoint x: 622, endPoint y: 454, distance: 420.7
click at [622, 454] on div "Question 08/10 Which is not one of the 4 MAJOR elements of RTI infrastructure? …" at bounding box center [567, 331] width 436 height 575
copy div "Which is not one of the 4 MAJOR elements of RTI infrastructure? Leadership Effe…"
click at [579, 521] on button "SUBMIT" at bounding box center [566, 519] width 119 height 28
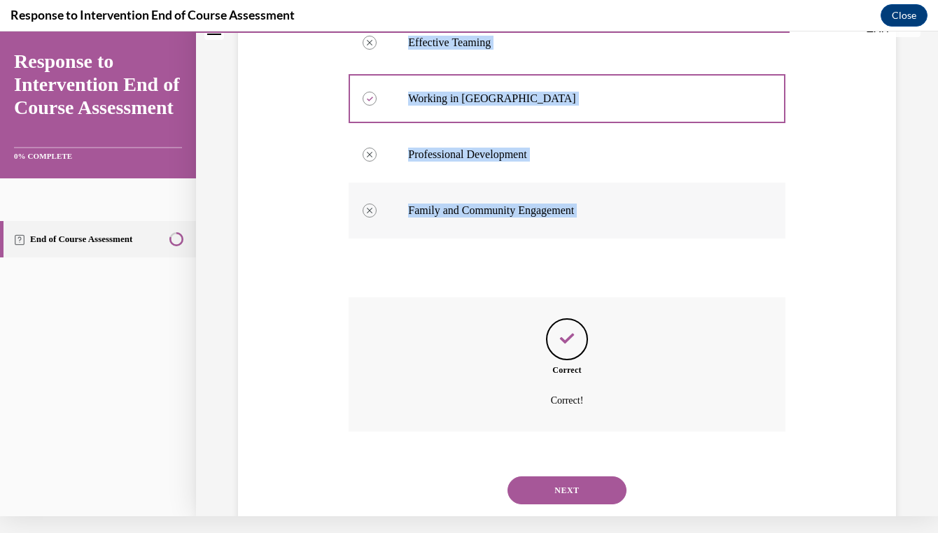
scroll to position [360, 0]
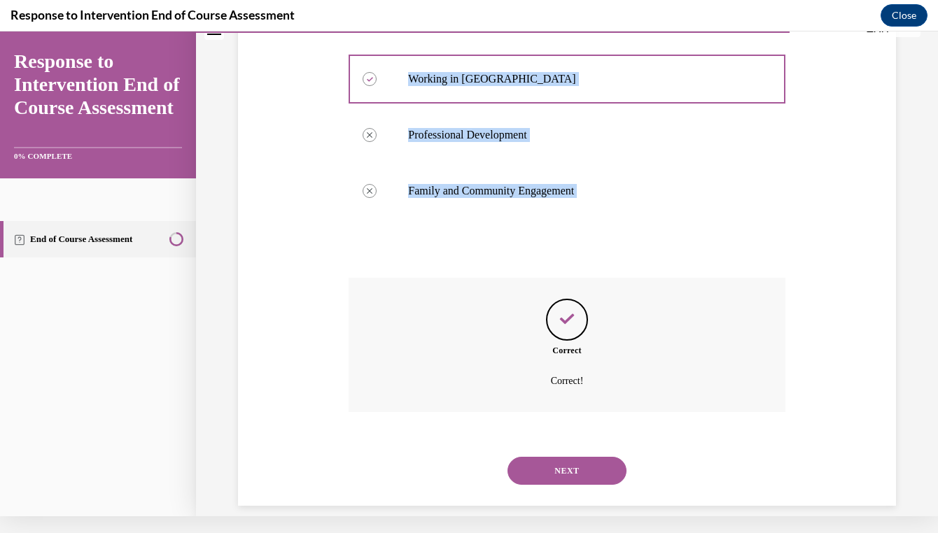
click at [573, 461] on button "NEXT" at bounding box center [566, 471] width 119 height 28
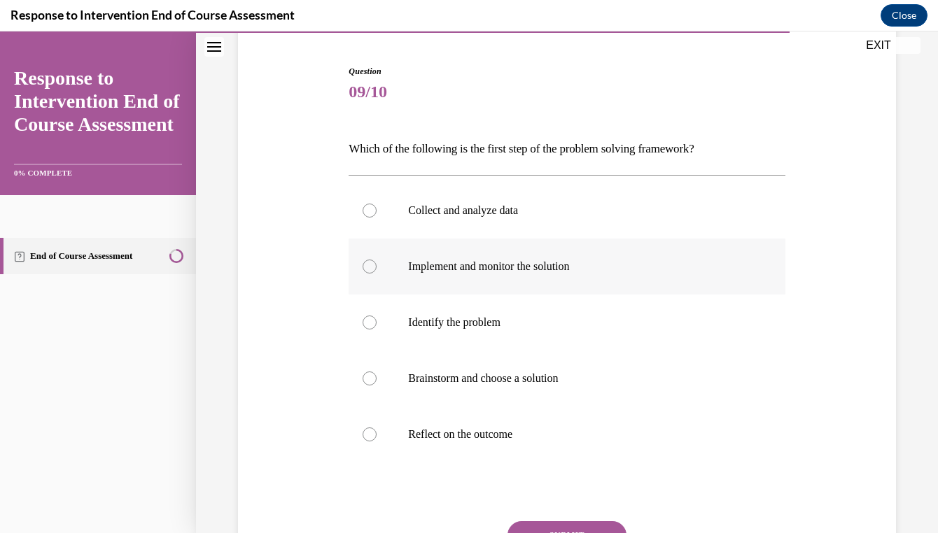
scroll to position [145, 0]
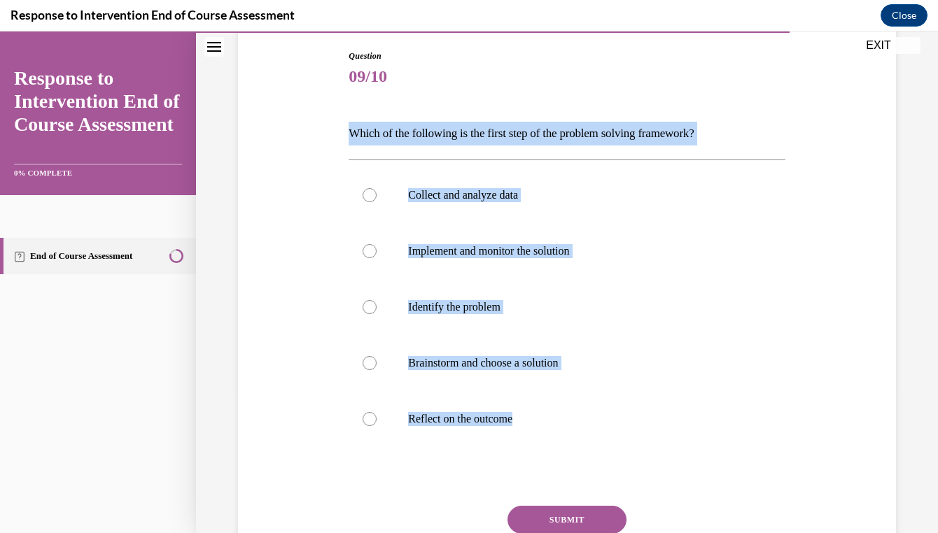
drag, startPoint x: 350, startPoint y: 129, endPoint x: 585, endPoint y: 460, distance: 406.1
click at [585, 460] on div "Question 09/10 Which of the following is the first step of the problem solving …" at bounding box center [567, 335] width 436 height 571
copy div "Which of the following is the first step of the problem solving framework? Coll…"
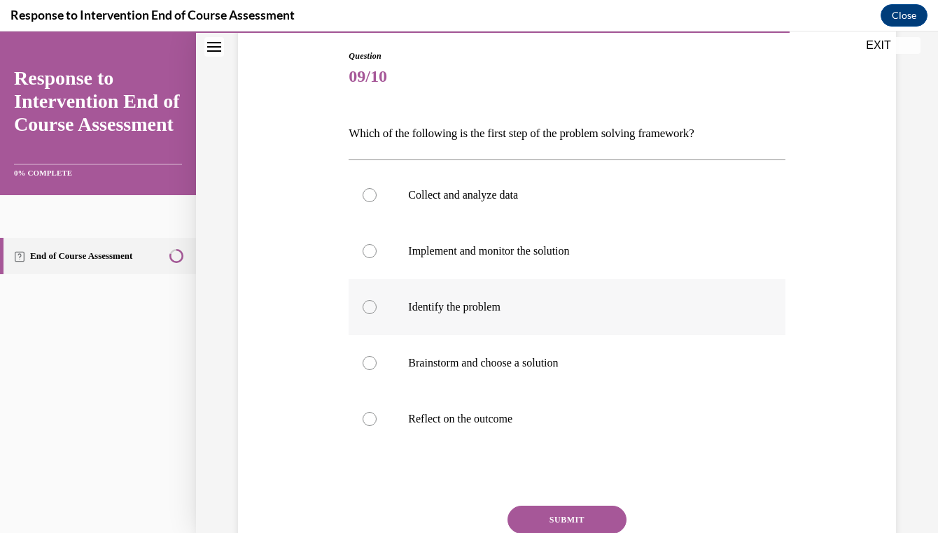
click at [472, 304] on p "Identify the problem" at bounding box center [579, 307] width 342 height 14
click at [377, 304] on input "Identify the problem" at bounding box center [370, 307] width 14 height 14
radio input "true"
click at [542, 507] on button "SUBMIT" at bounding box center [566, 520] width 119 height 28
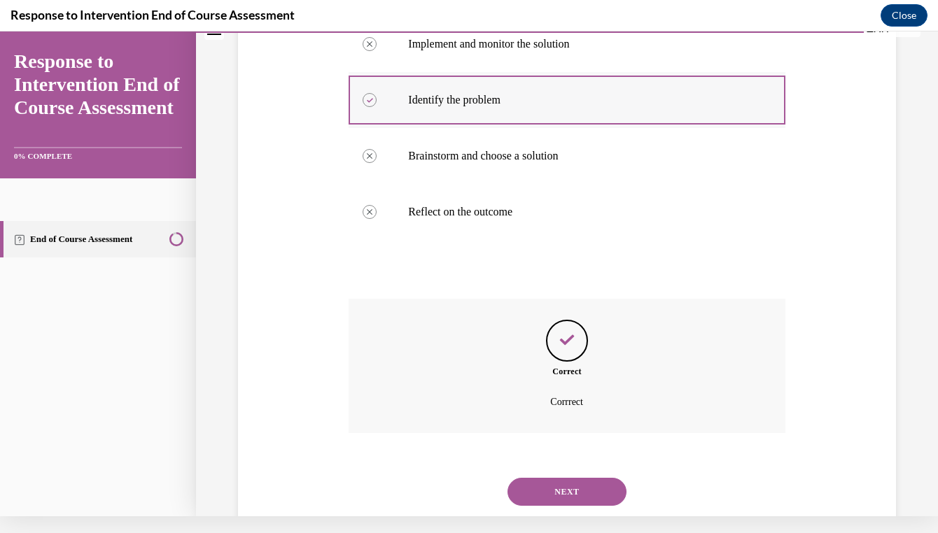
scroll to position [356, 0]
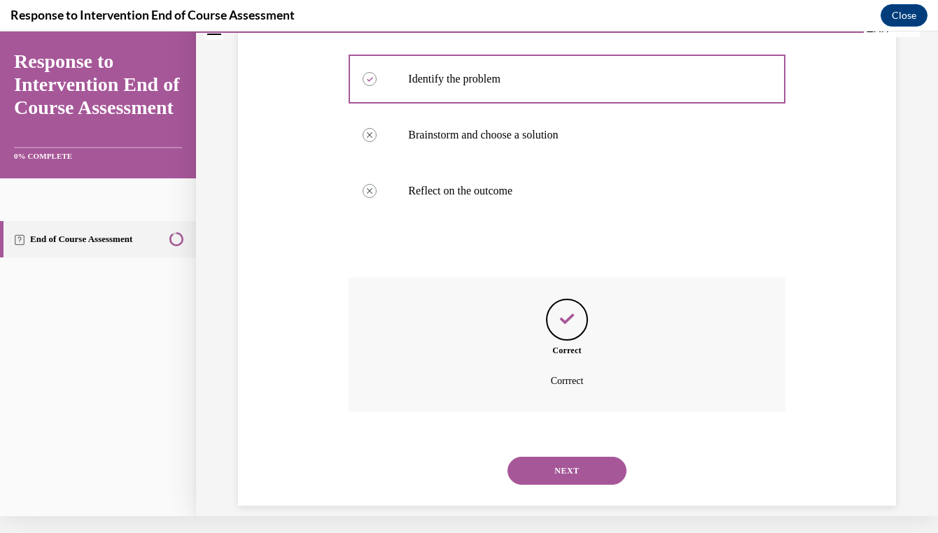
click at [574, 457] on button "NEXT" at bounding box center [566, 471] width 119 height 28
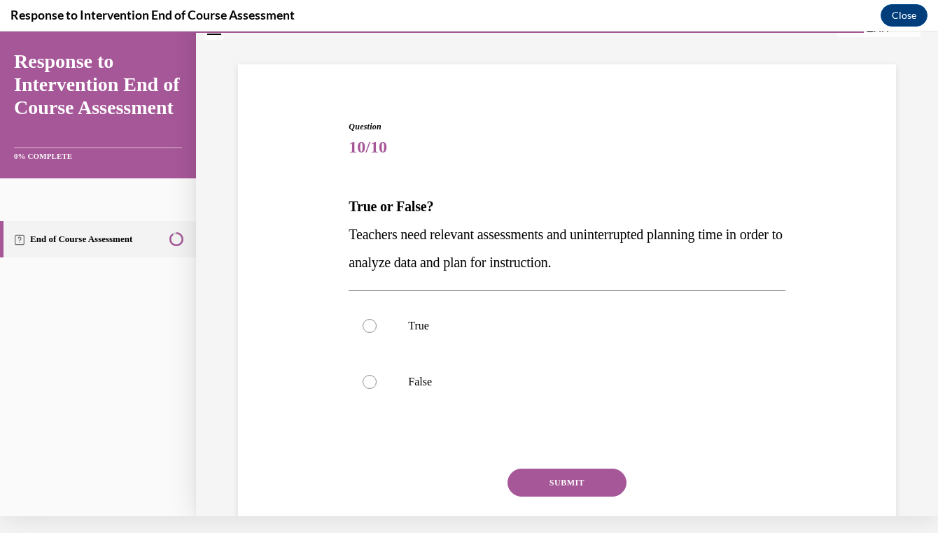
scroll to position [54, 0]
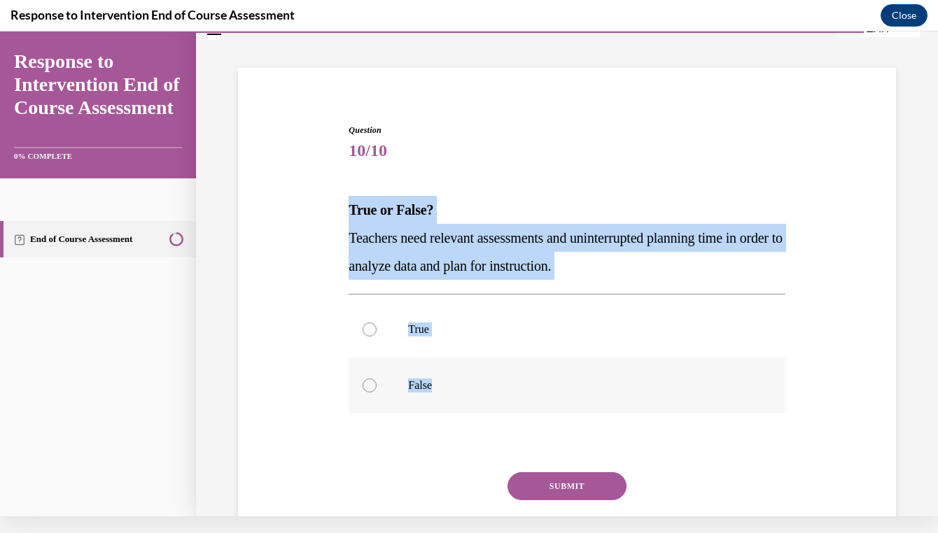
drag, startPoint x: 346, startPoint y: 206, endPoint x: 446, endPoint y: 409, distance: 226.3
click at [446, 409] on div "Question 10/10 True or False? Teachers need relevant assessments and uninterrup…" at bounding box center [566, 345] width 443 height 484
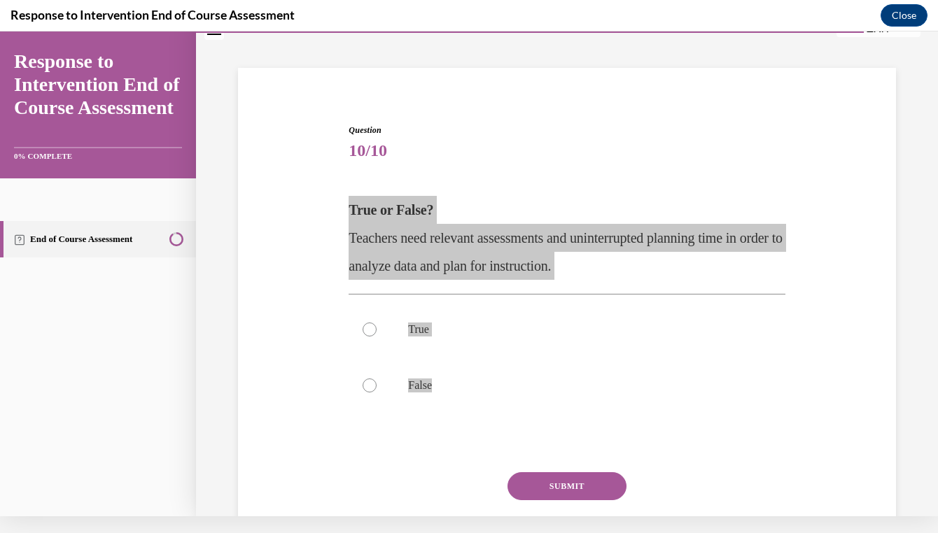
click at [675, 3] on div "Response to Intervention End of Course Assessment Close" at bounding box center [469, 15] width 938 height 31
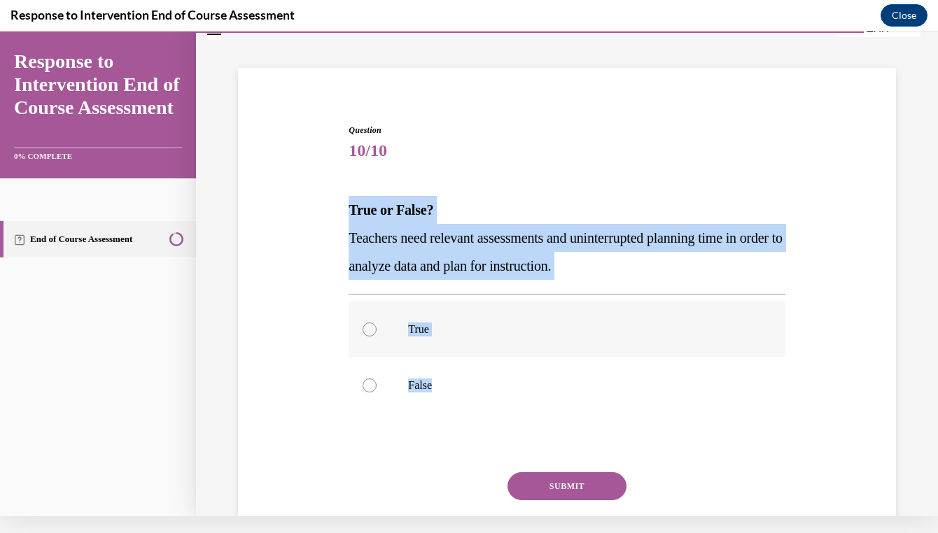
click at [437, 327] on p "True" at bounding box center [579, 330] width 342 height 14
click at [377, 327] on input "True" at bounding box center [370, 330] width 14 height 14
radio input "true"
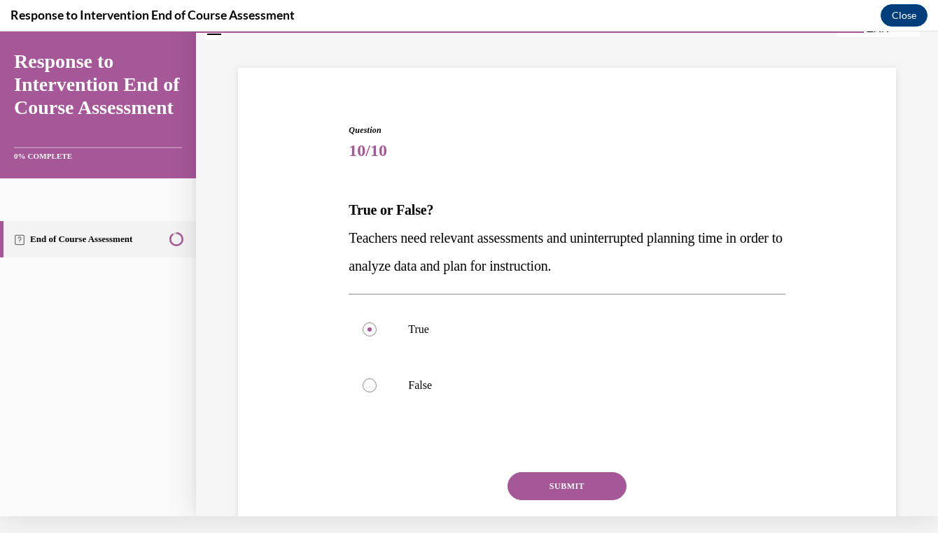
click at [594, 483] on button "SUBMIT" at bounding box center [566, 486] width 119 height 28
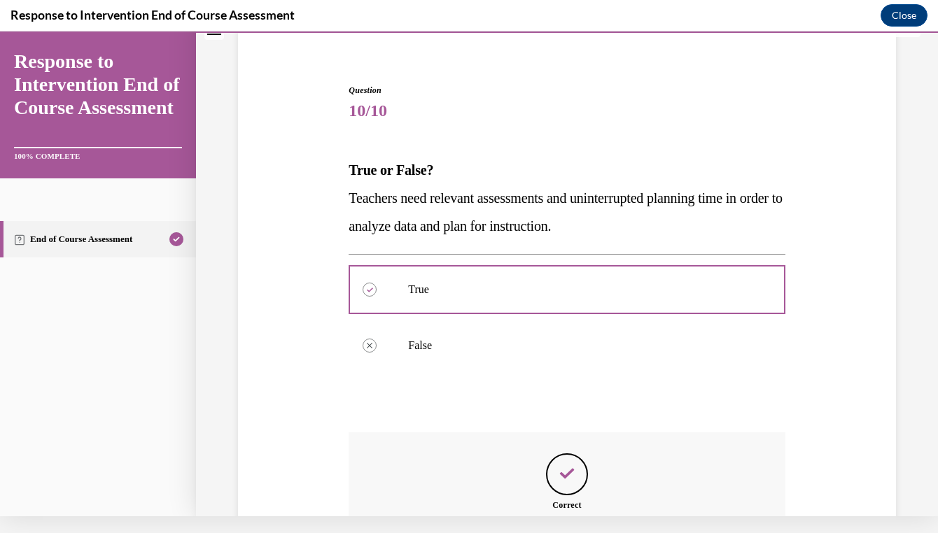
scroll to position [248, 0]
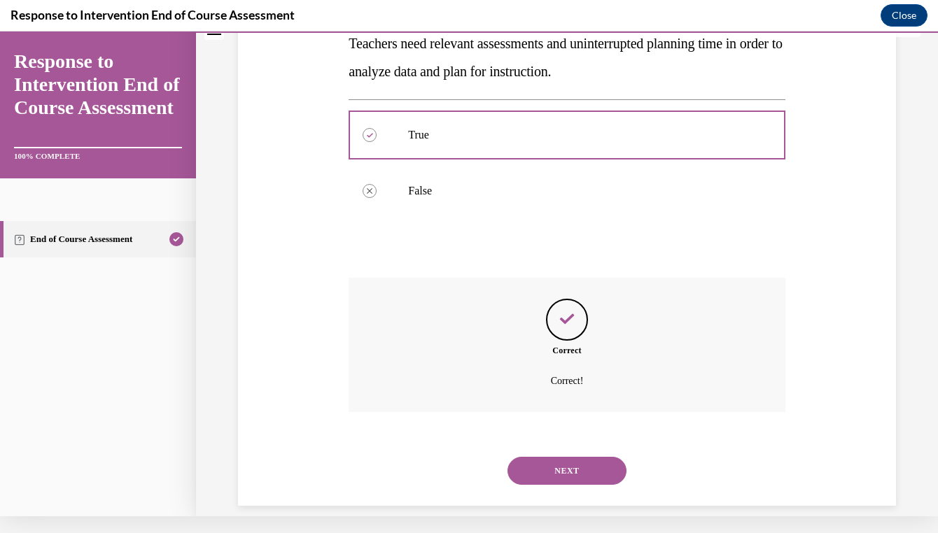
click at [587, 463] on button "NEXT" at bounding box center [566, 471] width 119 height 28
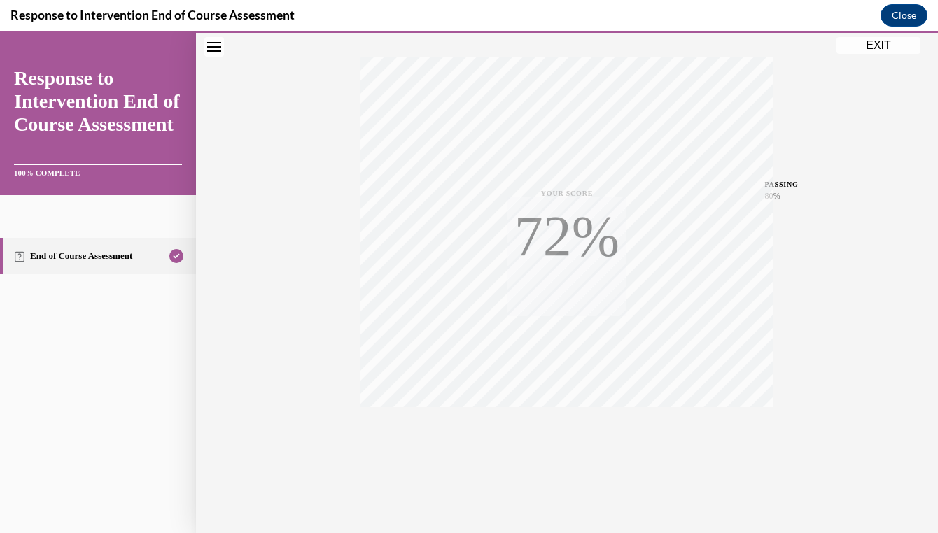
scroll to position [216, 0]
click at [874, 45] on button "EXIT" at bounding box center [878, 45] width 84 height 17
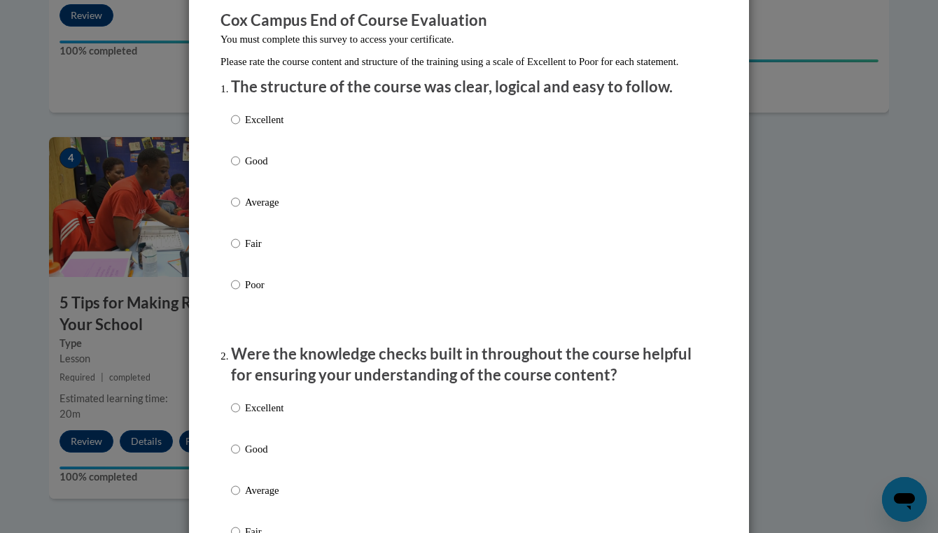
scroll to position [144, 0]
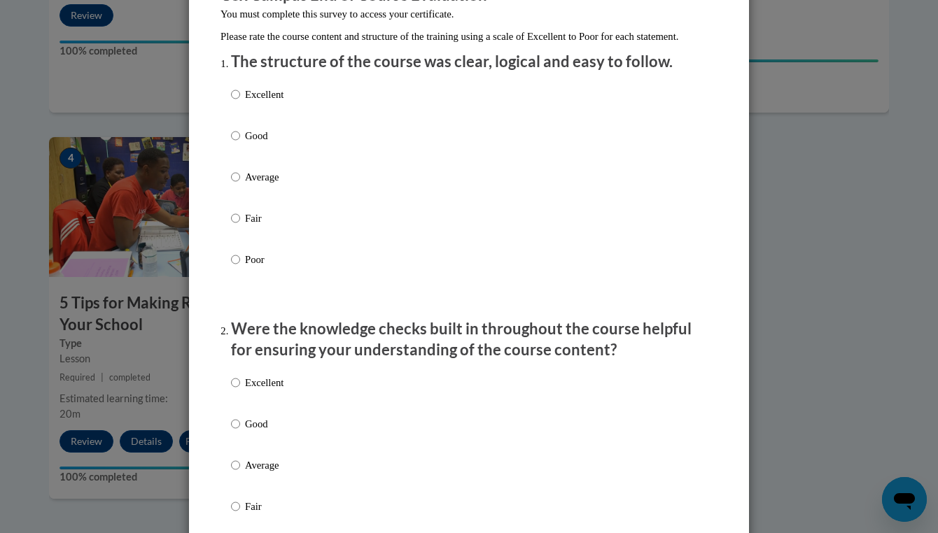
click at [272, 117] on label "Excellent" at bounding box center [257, 106] width 52 height 38
click at [240, 102] on input "Excellent" at bounding box center [235, 94] width 9 height 15
radio input "true"
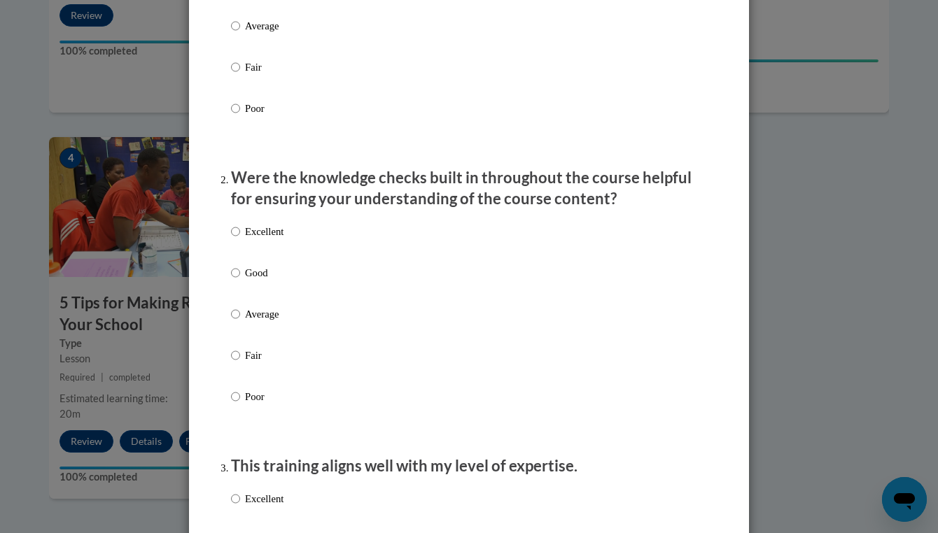
scroll to position [311, 0]
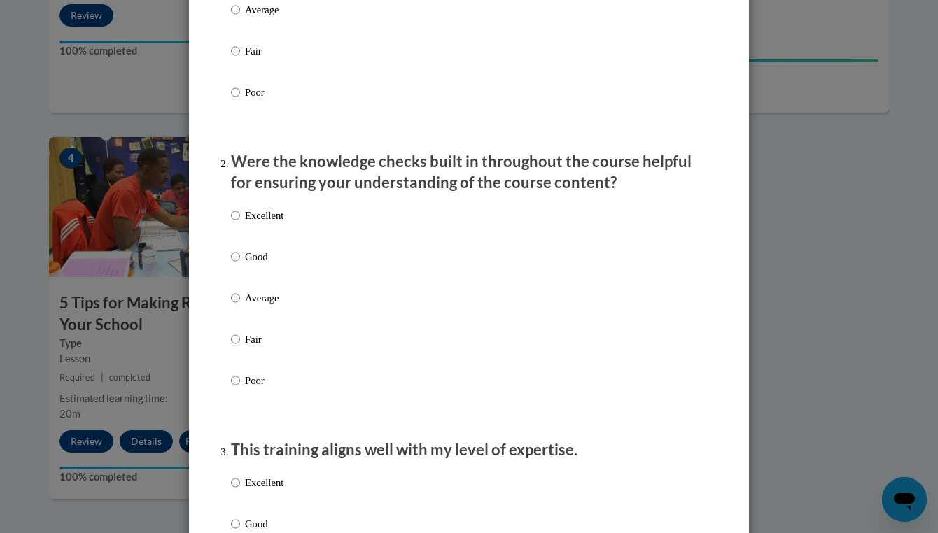
click at [262, 223] on p "Excellent" at bounding box center [264, 215] width 38 height 15
click at [240, 223] on input "Excellent" at bounding box center [235, 215] width 9 height 15
radio input "true"
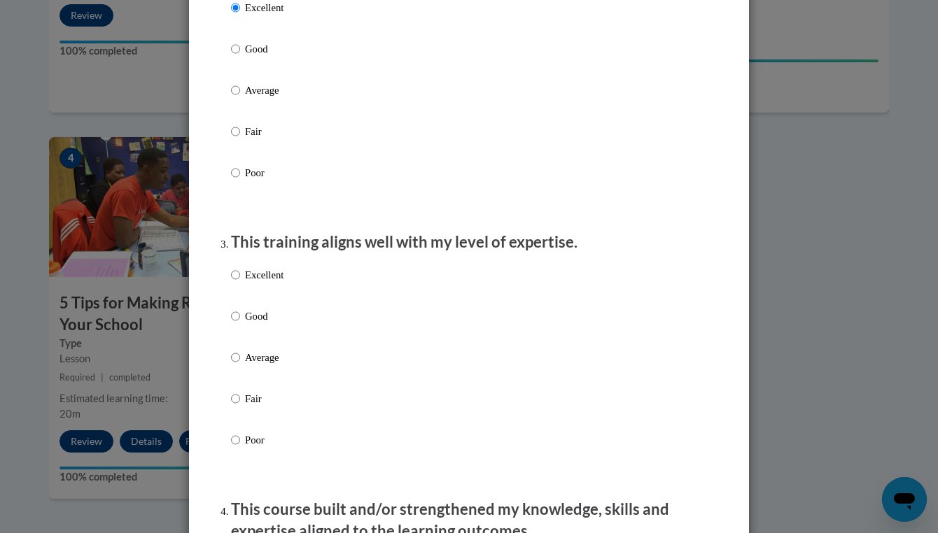
scroll to position [528, 0]
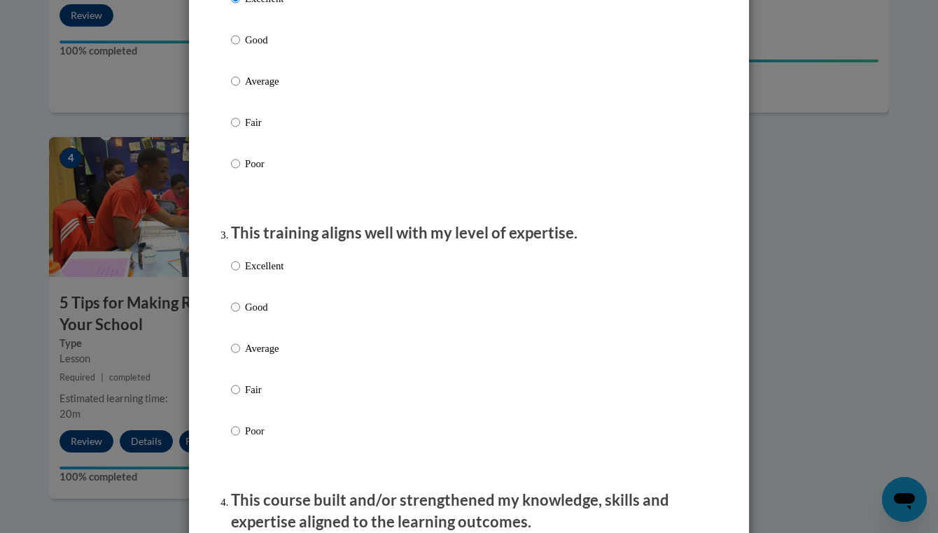
click at [258, 356] on p "Average" at bounding box center [264, 348] width 38 height 15
click at [240, 356] on input "Average" at bounding box center [235, 348] width 9 height 15
radio input "true"
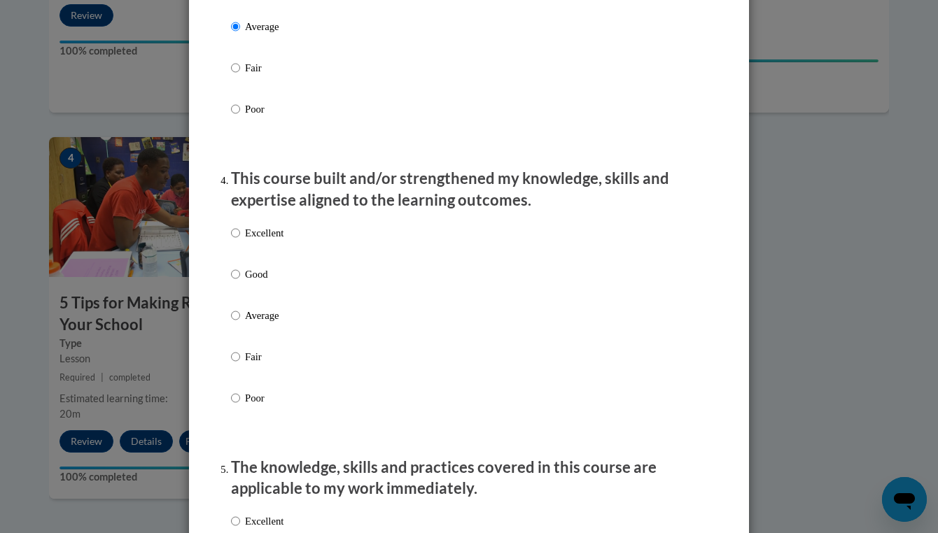
scroll to position [860, 0]
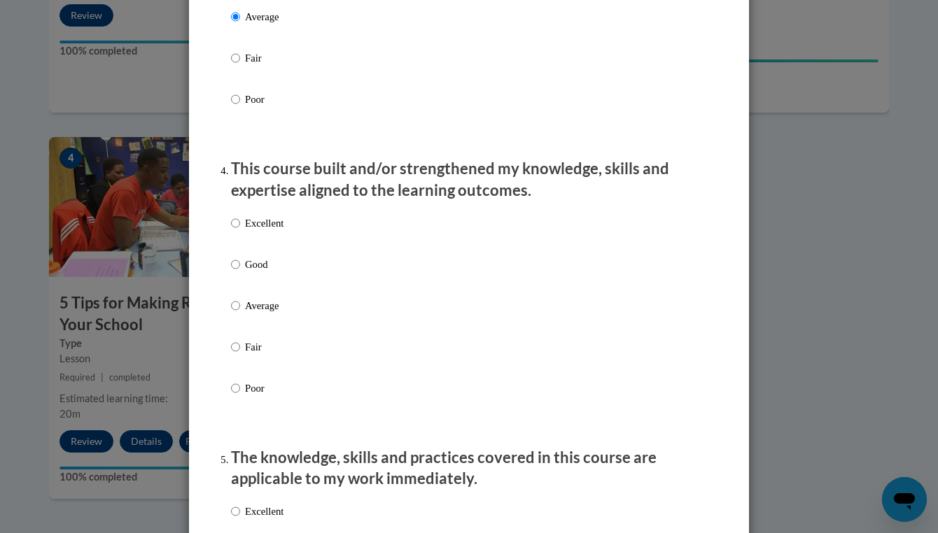
click at [270, 231] on p "Excellent" at bounding box center [264, 223] width 38 height 15
click at [240, 231] on input "Excellent" at bounding box center [235, 223] width 9 height 15
radio input "true"
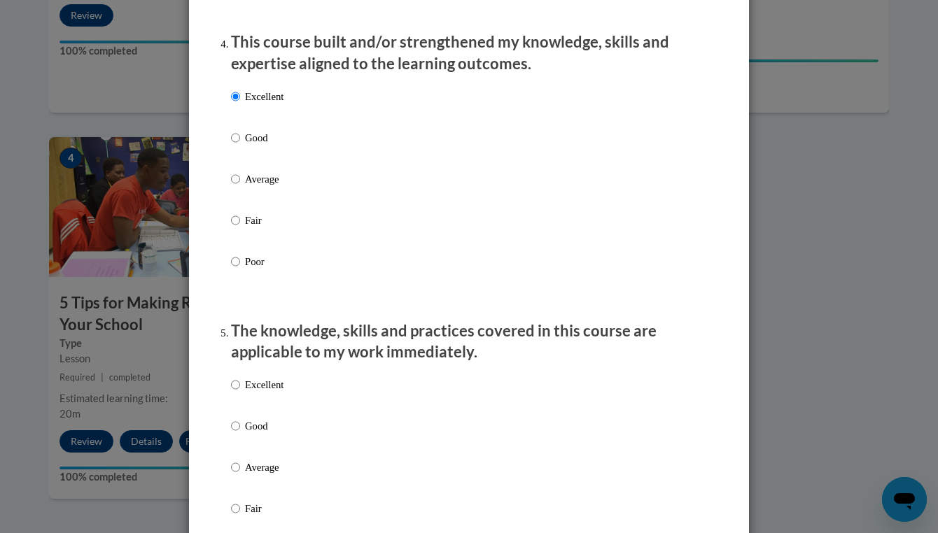
scroll to position [1020, 0]
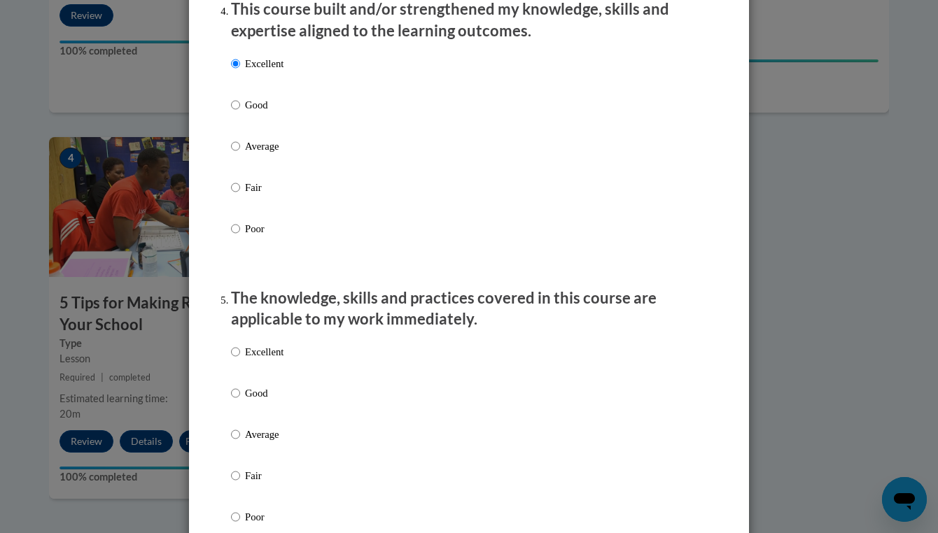
click at [254, 370] on label "Excellent" at bounding box center [257, 363] width 52 height 38
click at [240, 360] on input "Excellent" at bounding box center [235, 351] width 9 height 15
radio input "true"
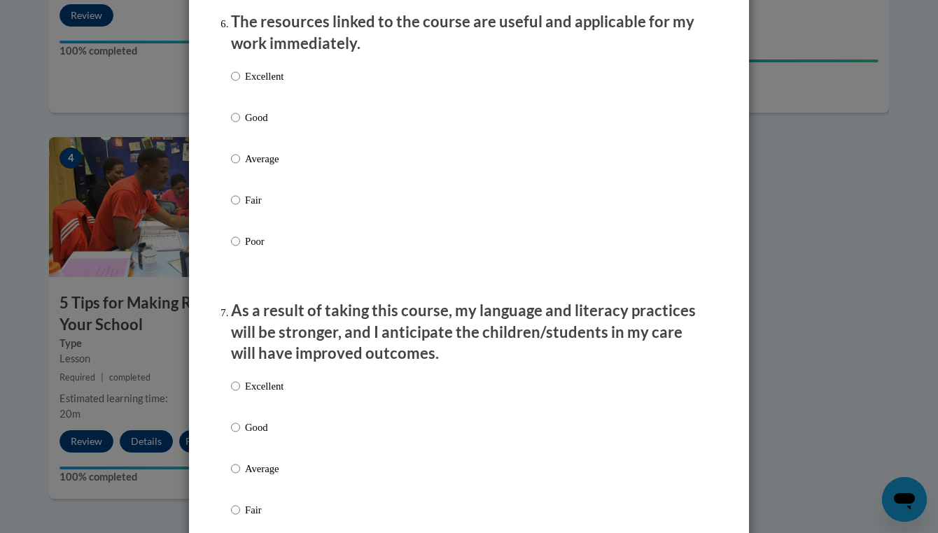
scroll to position [1678, 0]
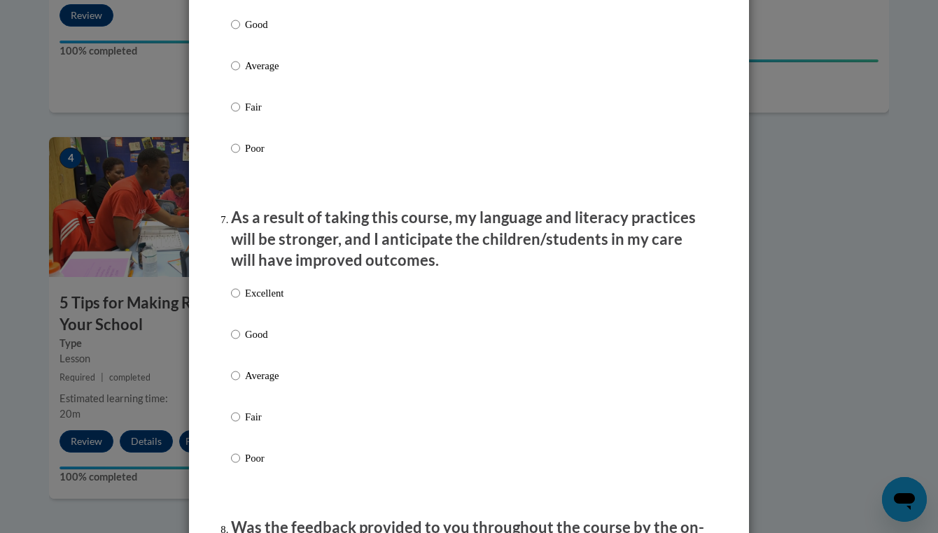
click at [251, 323] on label "Excellent" at bounding box center [257, 305] width 52 height 38
click at [240, 301] on input "Excellent" at bounding box center [235, 293] width 9 height 15
radio input "true"
click at [251, 312] on label "Excellent" at bounding box center [257, 305] width 52 height 38
click at [240, 301] on input "Excellent" at bounding box center [235, 293] width 9 height 15
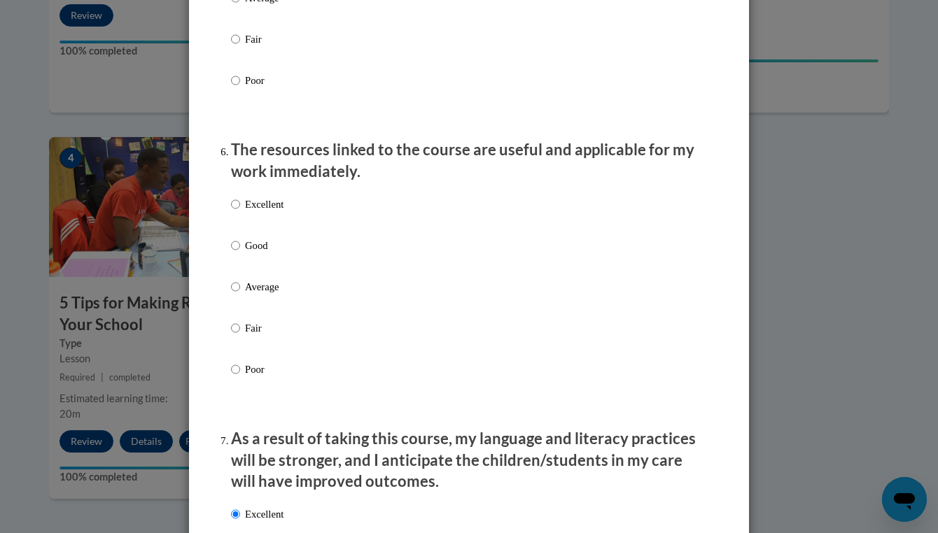
scroll to position [1455, 0]
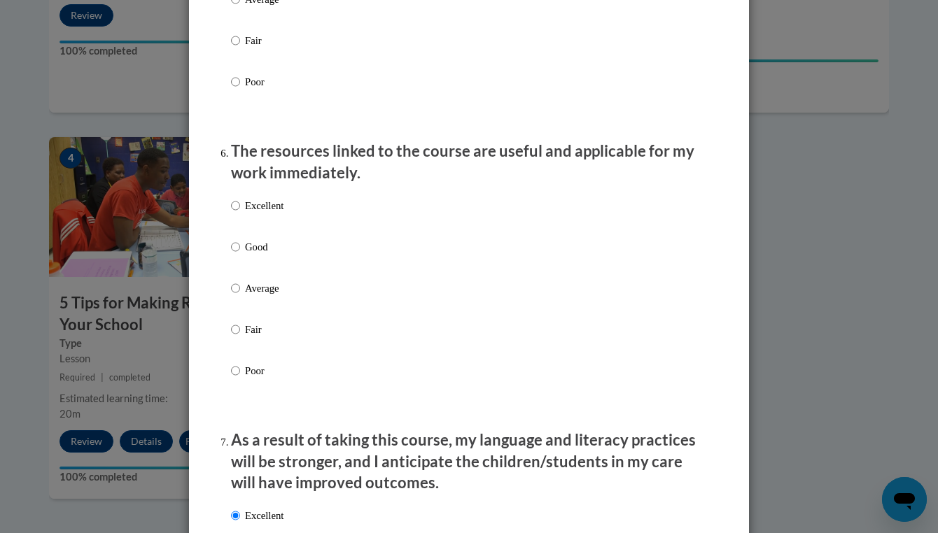
click at [264, 209] on p "Excellent" at bounding box center [264, 205] width 38 height 15
click at [240, 209] on input "Excellent" at bounding box center [235, 205] width 9 height 15
radio input "true"
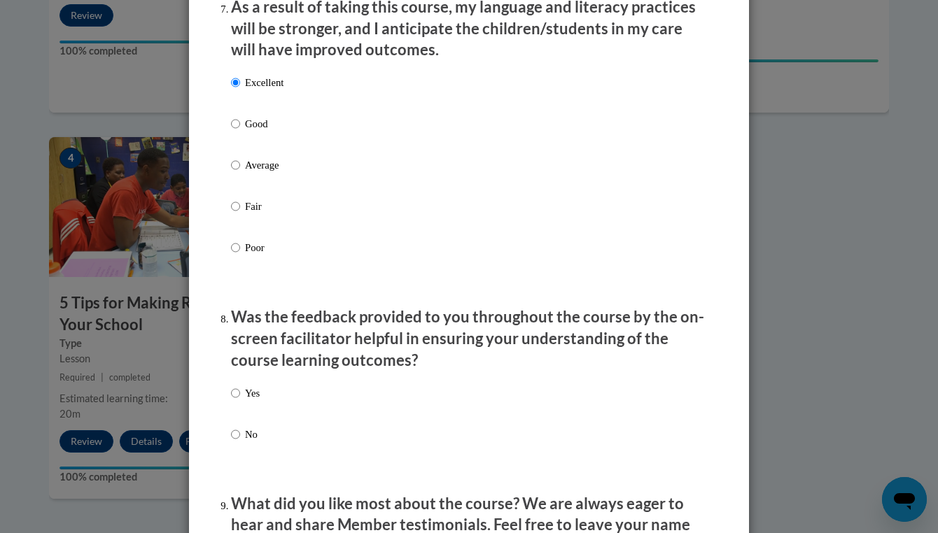
scroll to position [1889, 0]
click at [253, 388] on p "Yes" at bounding box center [252, 392] width 15 height 15
click at [240, 388] on input "Yes" at bounding box center [235, 392] width 9 height 15
radio input "true"
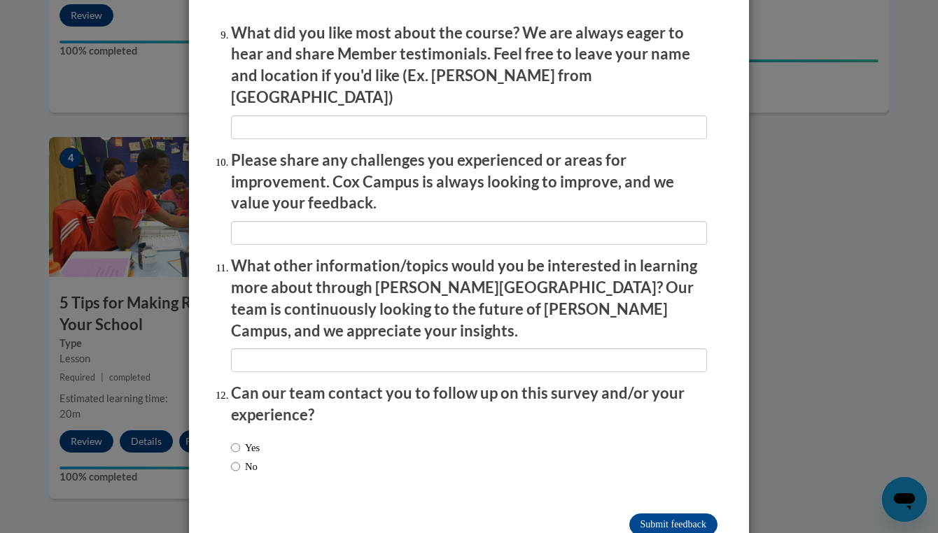
scroll to position [2359, 0]
click at [246, 460] on label "No" at bounding box center [244, 467] width 27 height 15
click at [240, 460] on input "No" at bounding box center [235, 467] width 9 height 15
radio input "true"
click at [657, 514] on input "Submit feedback" at bounding box center [673, 525] width 88 height 22
